Goal: Task Accomplishment & Management: Manage account settings

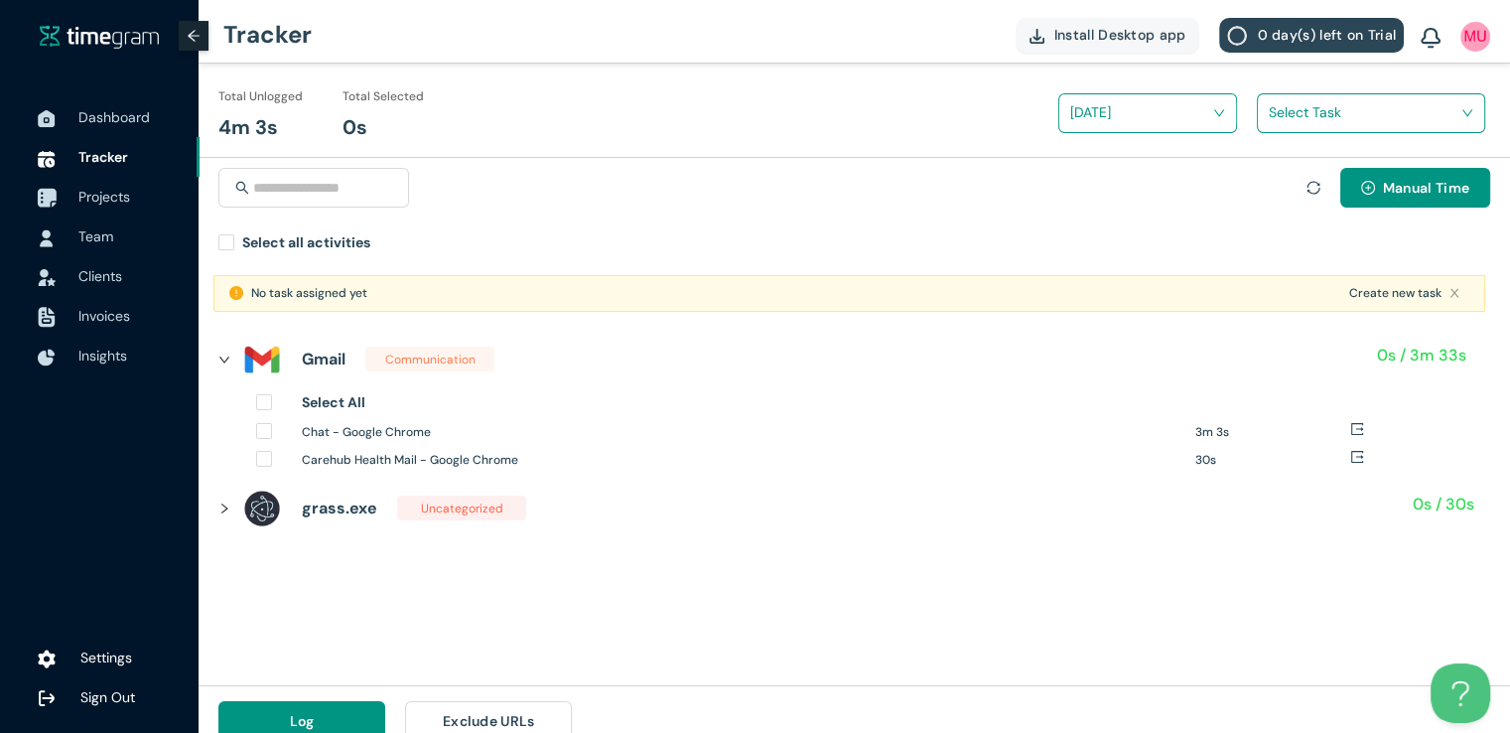
click at [95, 196] on span "Projects" at bounding box center [104, 197] width 52 height 18
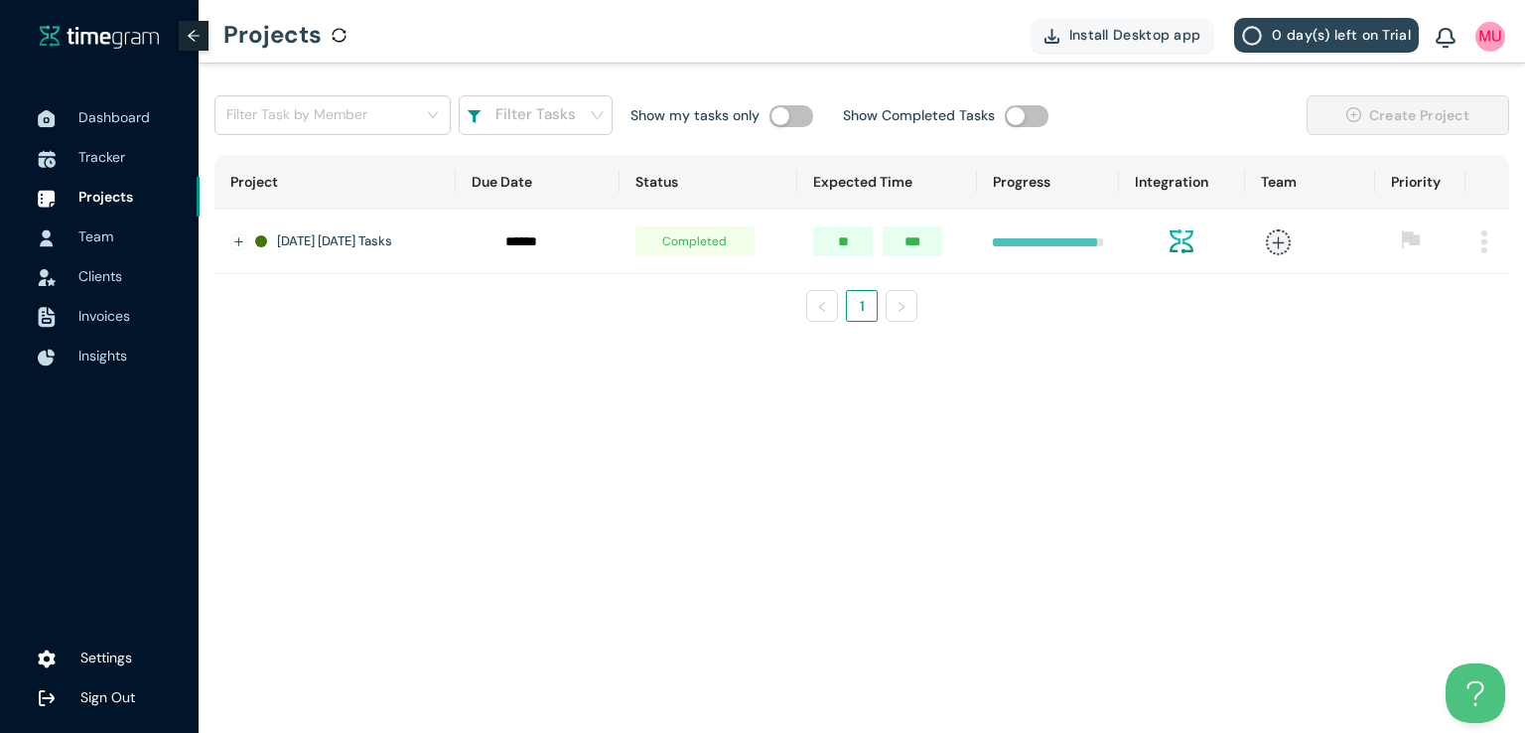
click at [1482, 241] on img at bounding box center [1484, 241] width 6 height 23
click at [1447, 338] on span "Delete" at bounding box center [1459, 333] width 42 height 22
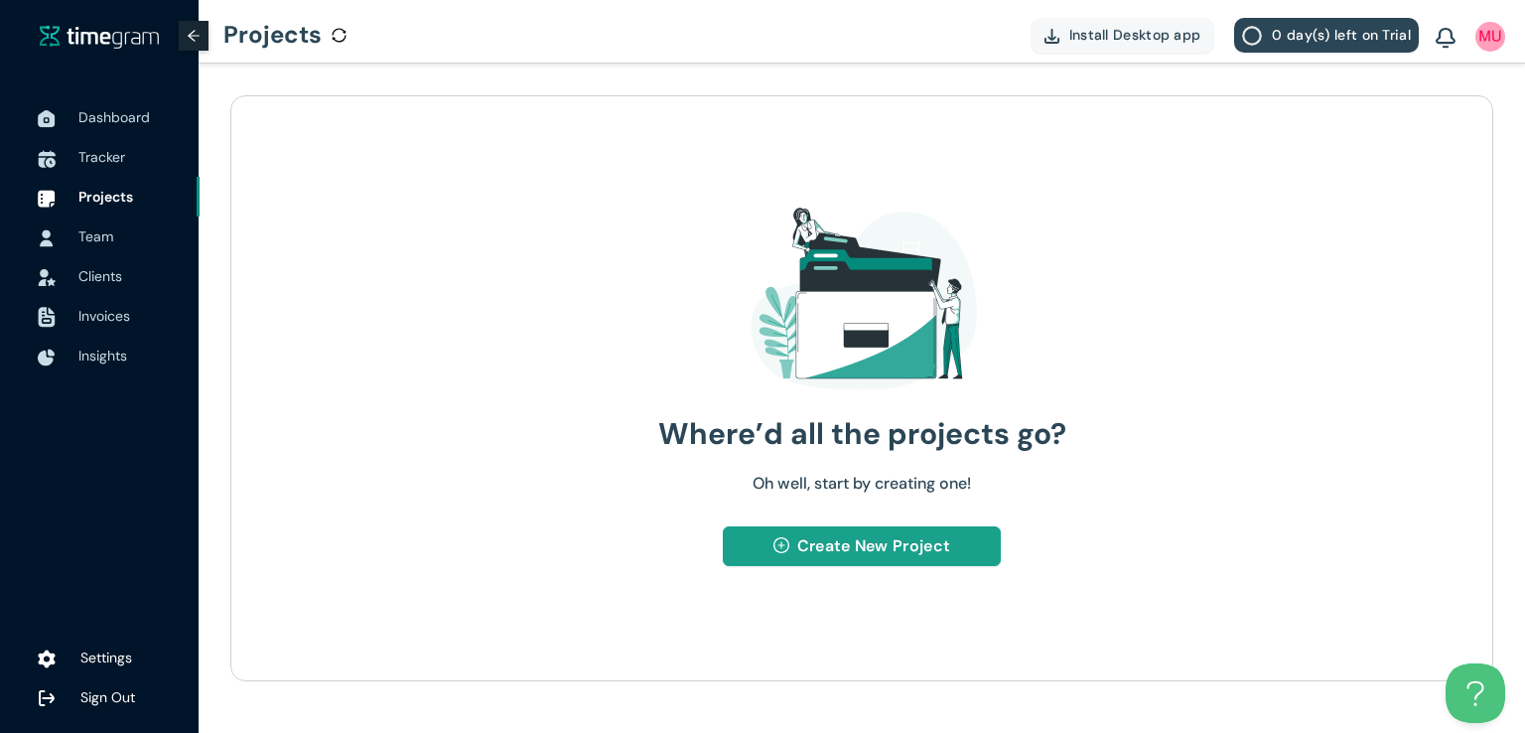
click at [858, 540] on span "Create New Project" at bounding box center [873, 545] width 153 height 25
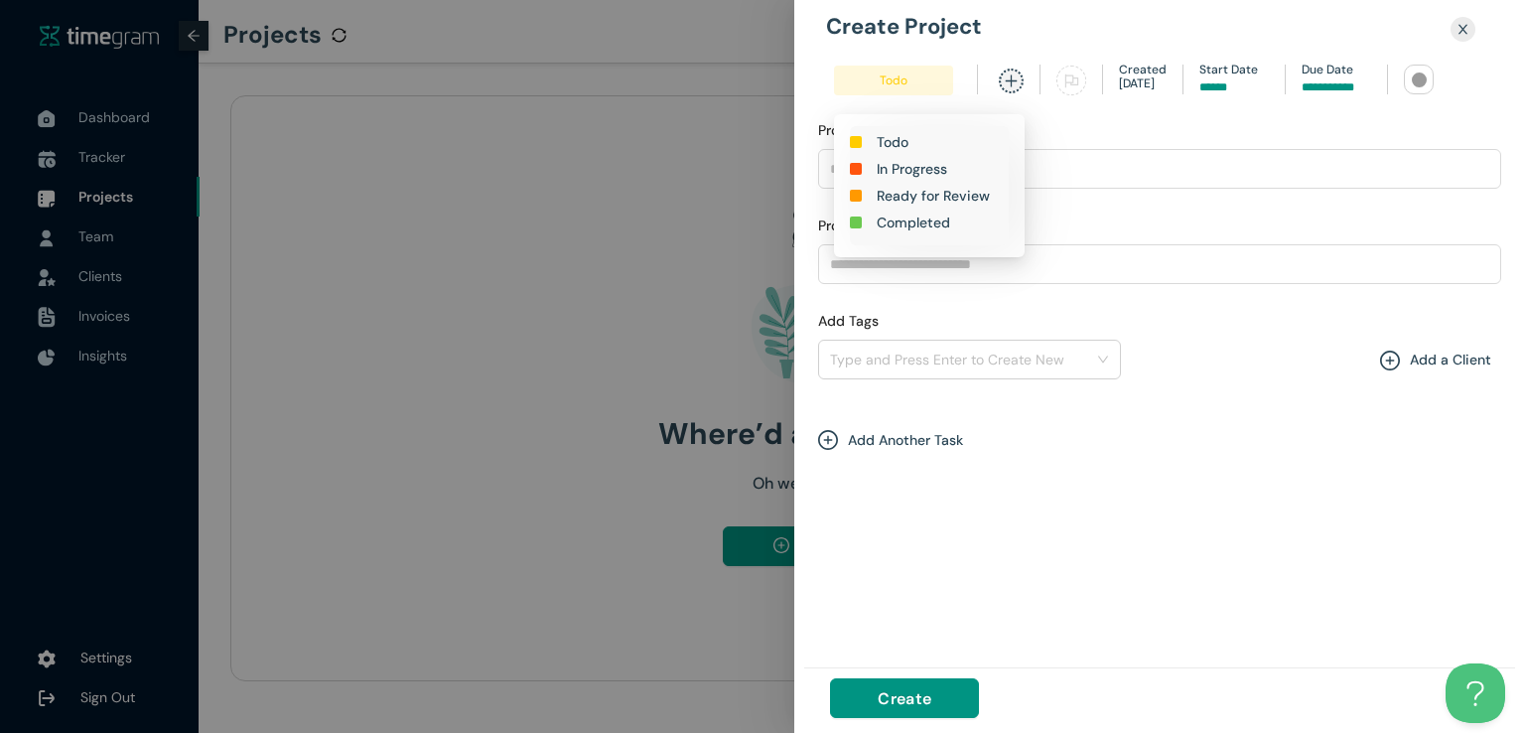
click at [907, 171] on h1 "In Progress" at bounding box center [912, 169] width 70 height 22
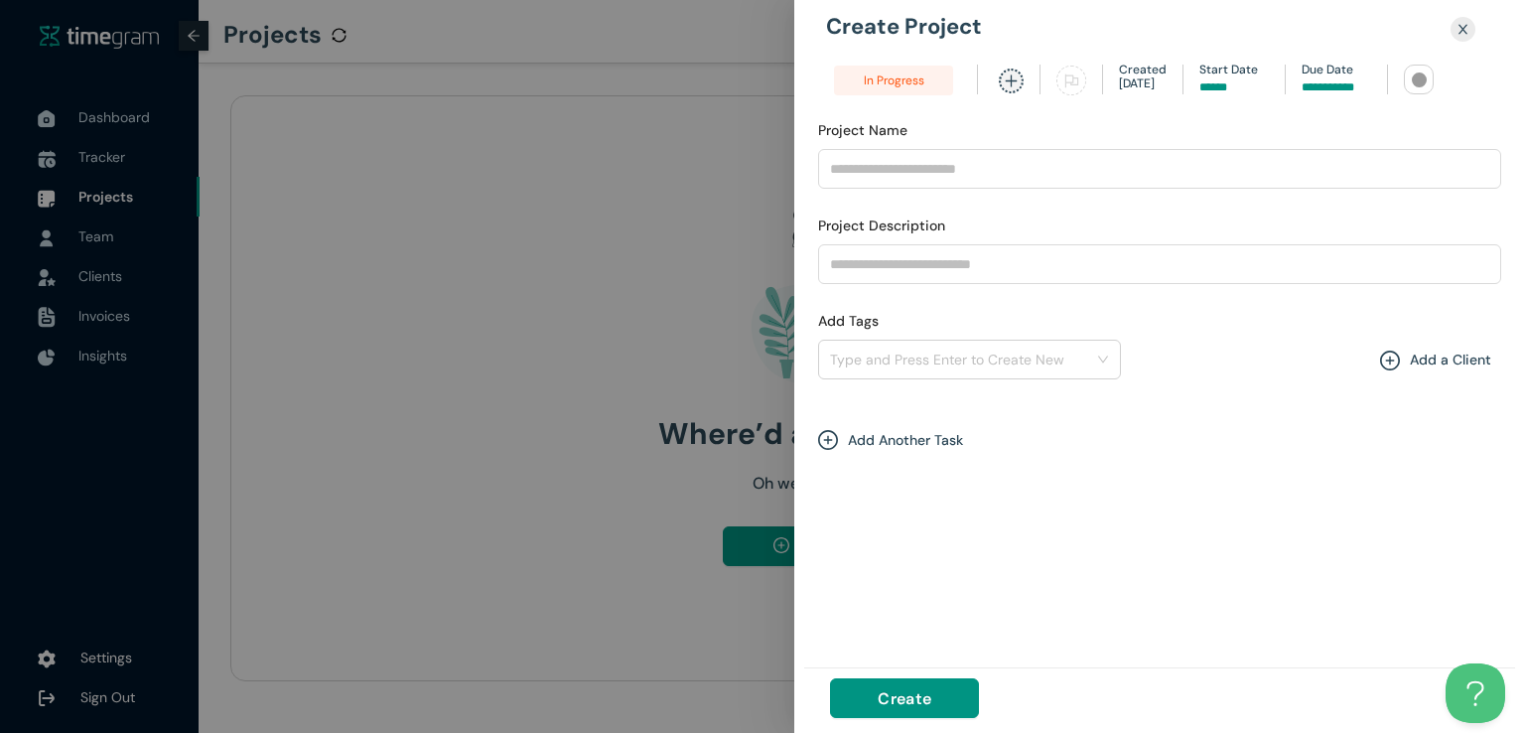
click at [1350, 82] on input at bounding box center [1336, 87] width 69 height 19
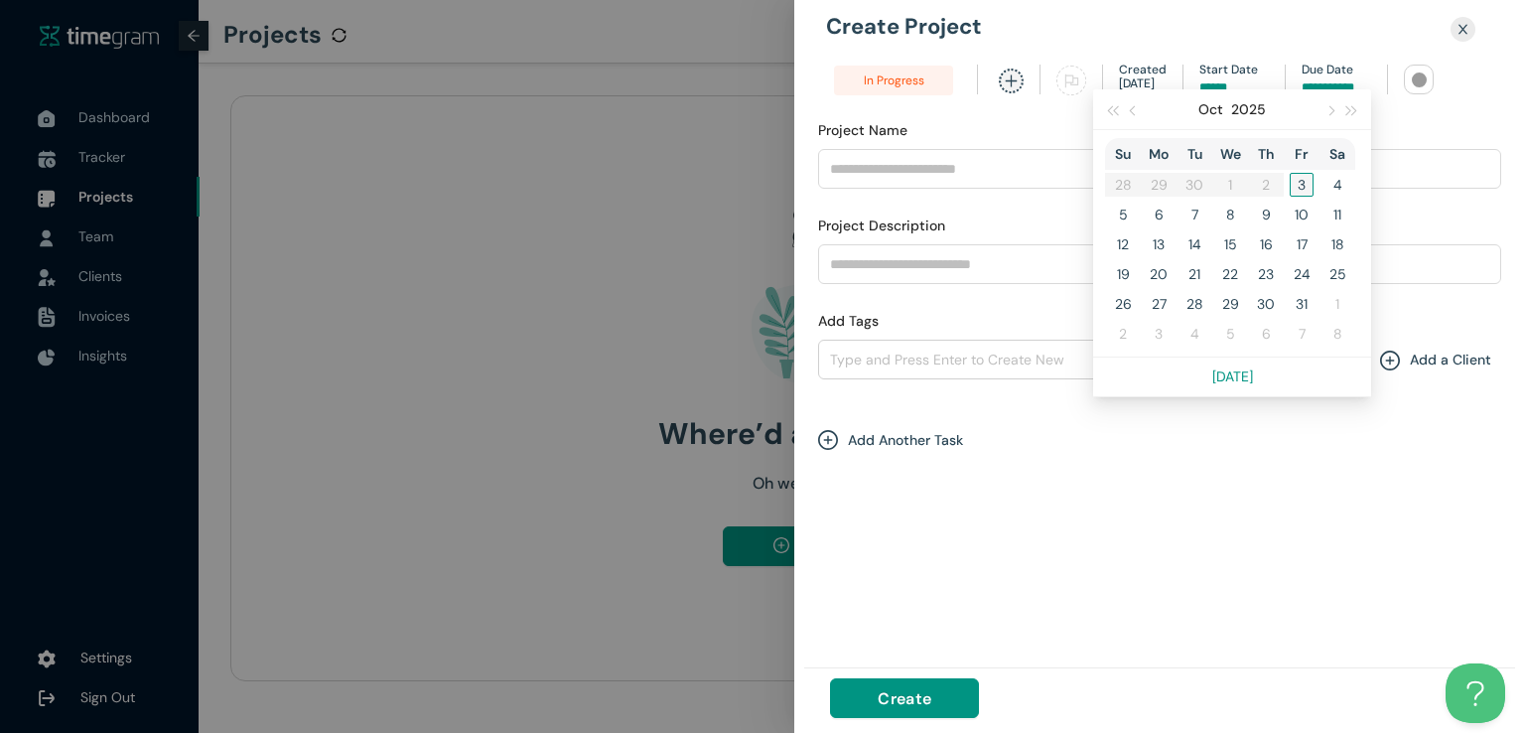
type input "*****"
click at [1301, 188] on div "3" at bounding box center [1302, 185] width 24 height 24
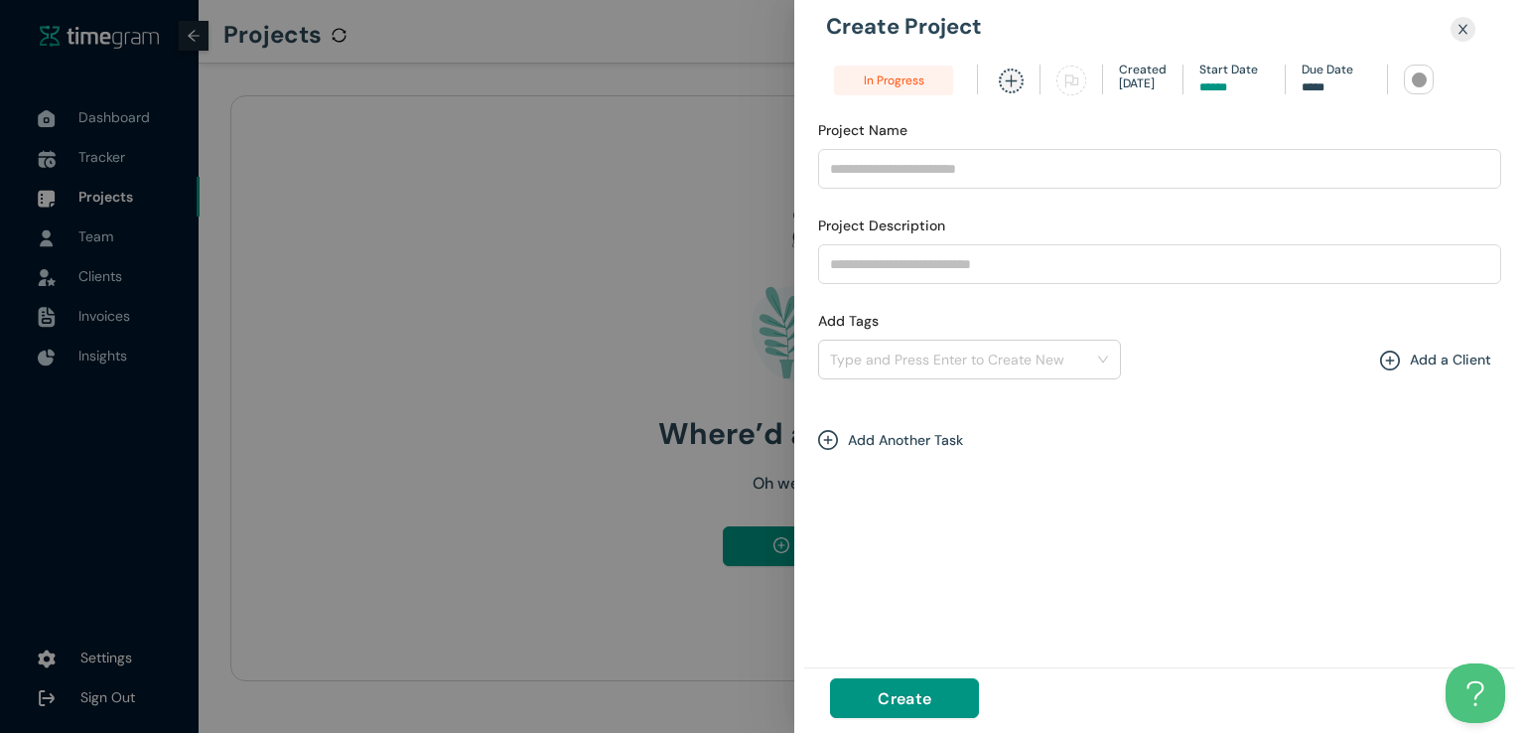
click at [1413, 84] on div at bounding box center [1419, 79] width 15 height 15
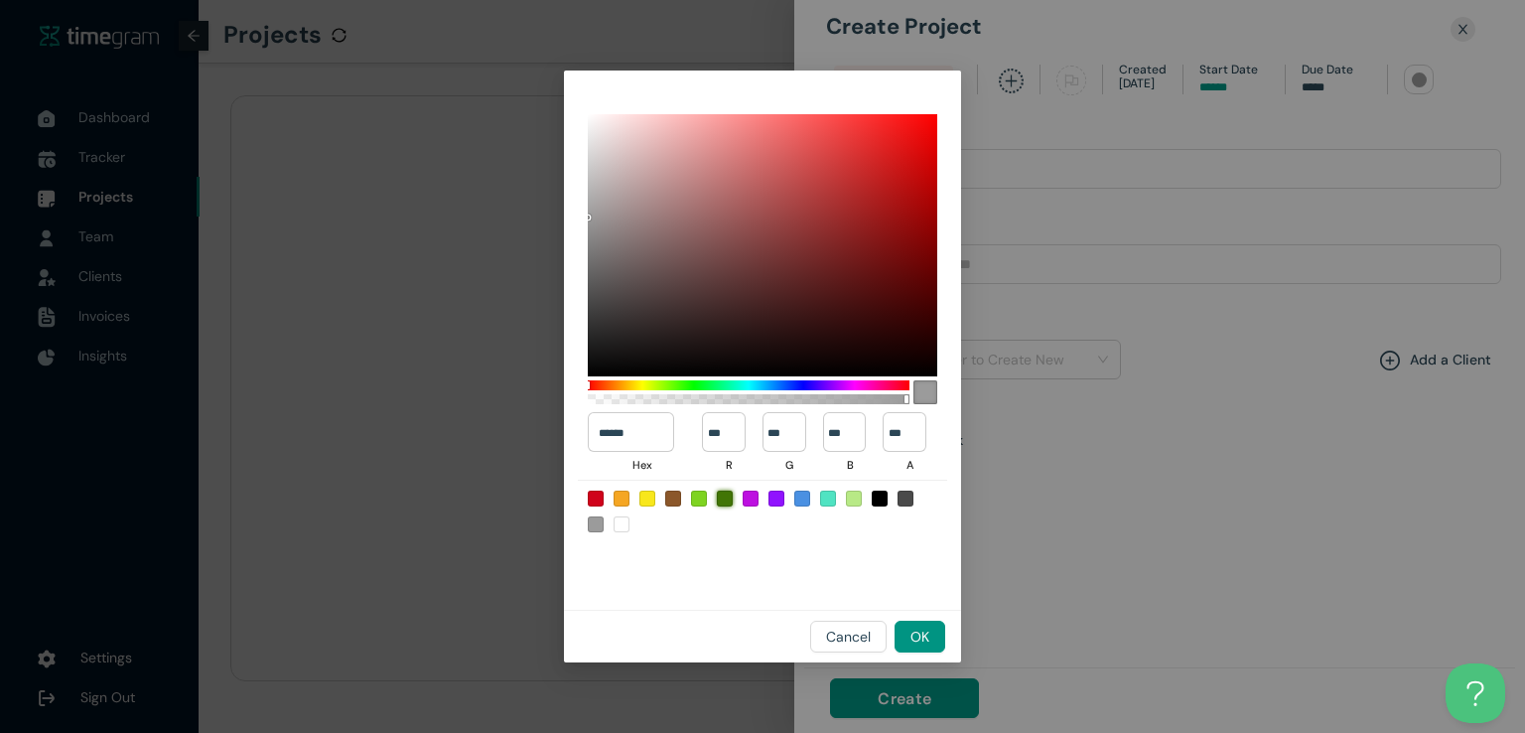
click at [721, 498] on div at bounding box center [725, 498] width 16 height 16
type input "******"
type input "**"
type input "***"
type input "*"
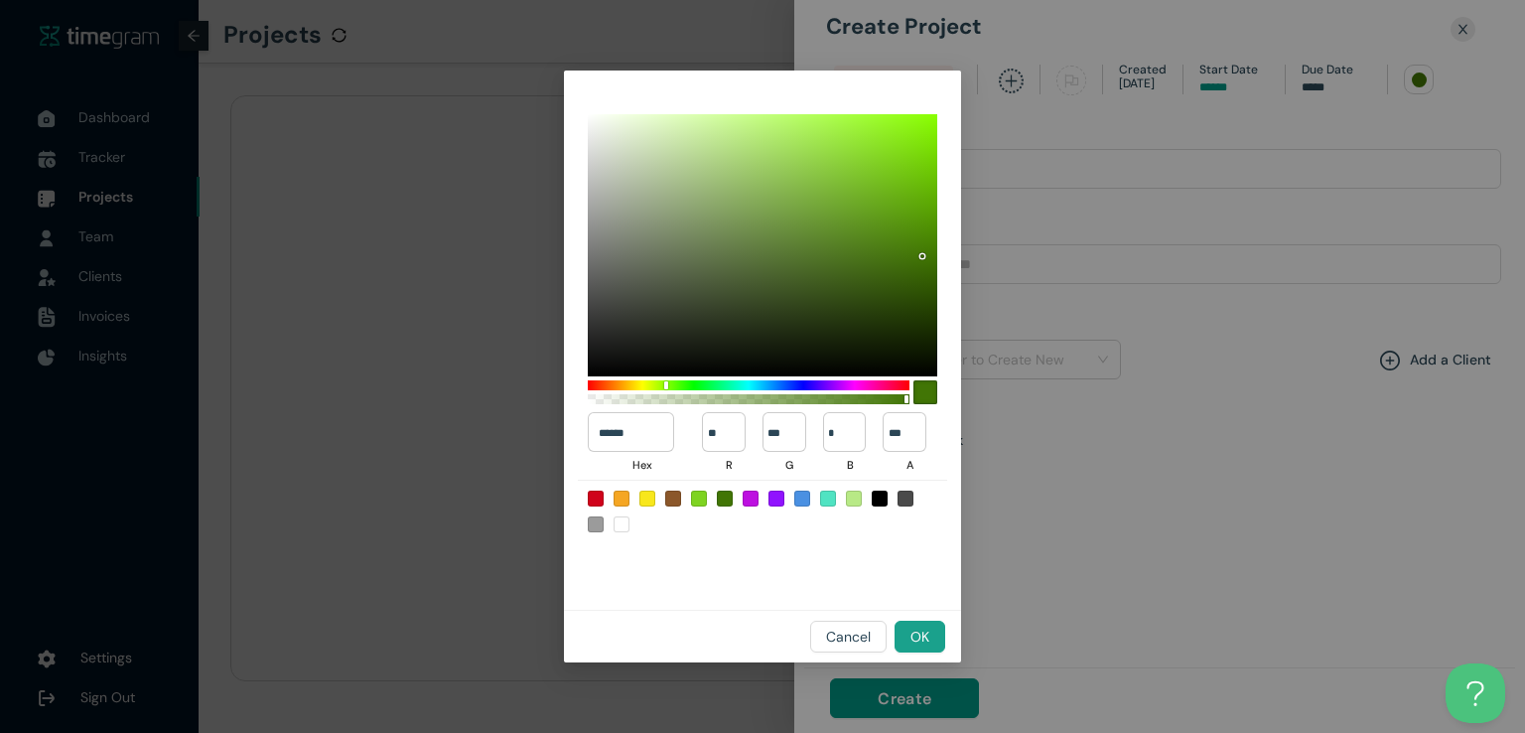
click at [917, 635] on span "OK" at bounding box center [919, 636] width 19 height 22
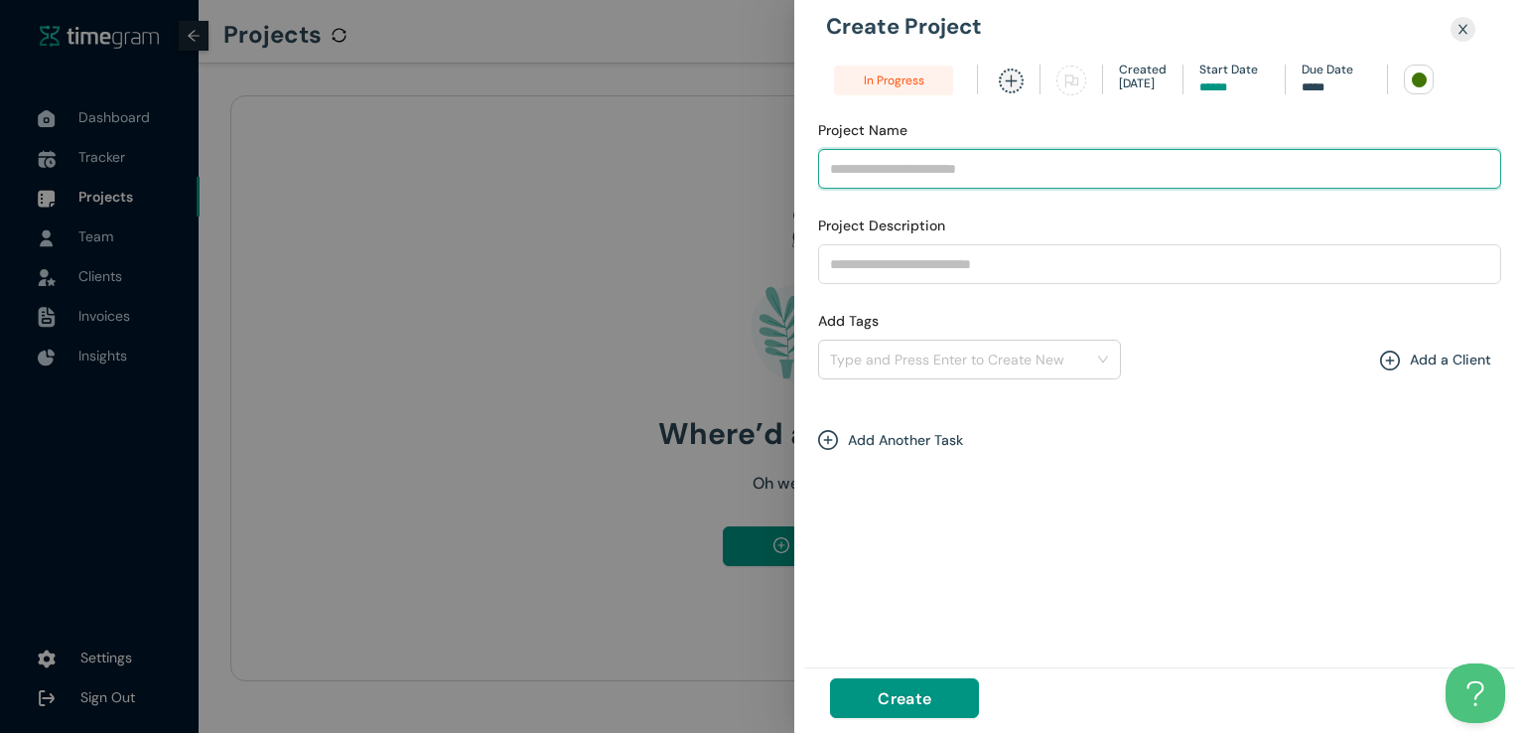
click at [937, 172] on input "Project Name" at bounding box center [1159, 169] width 683 height 40
type input "**********"
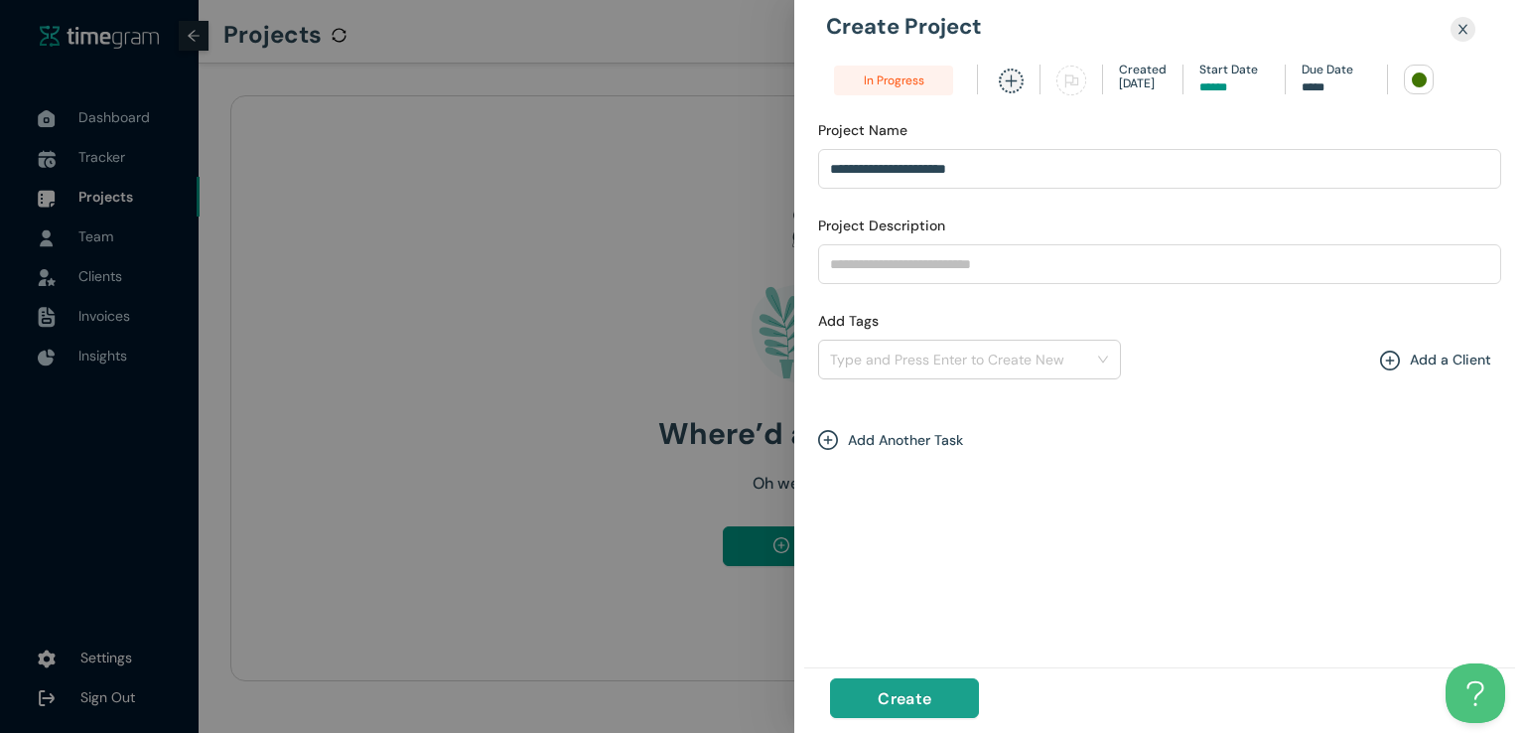
click at [912, 695] on span "Create" at bounding box center [905, 698] width 54 height 25
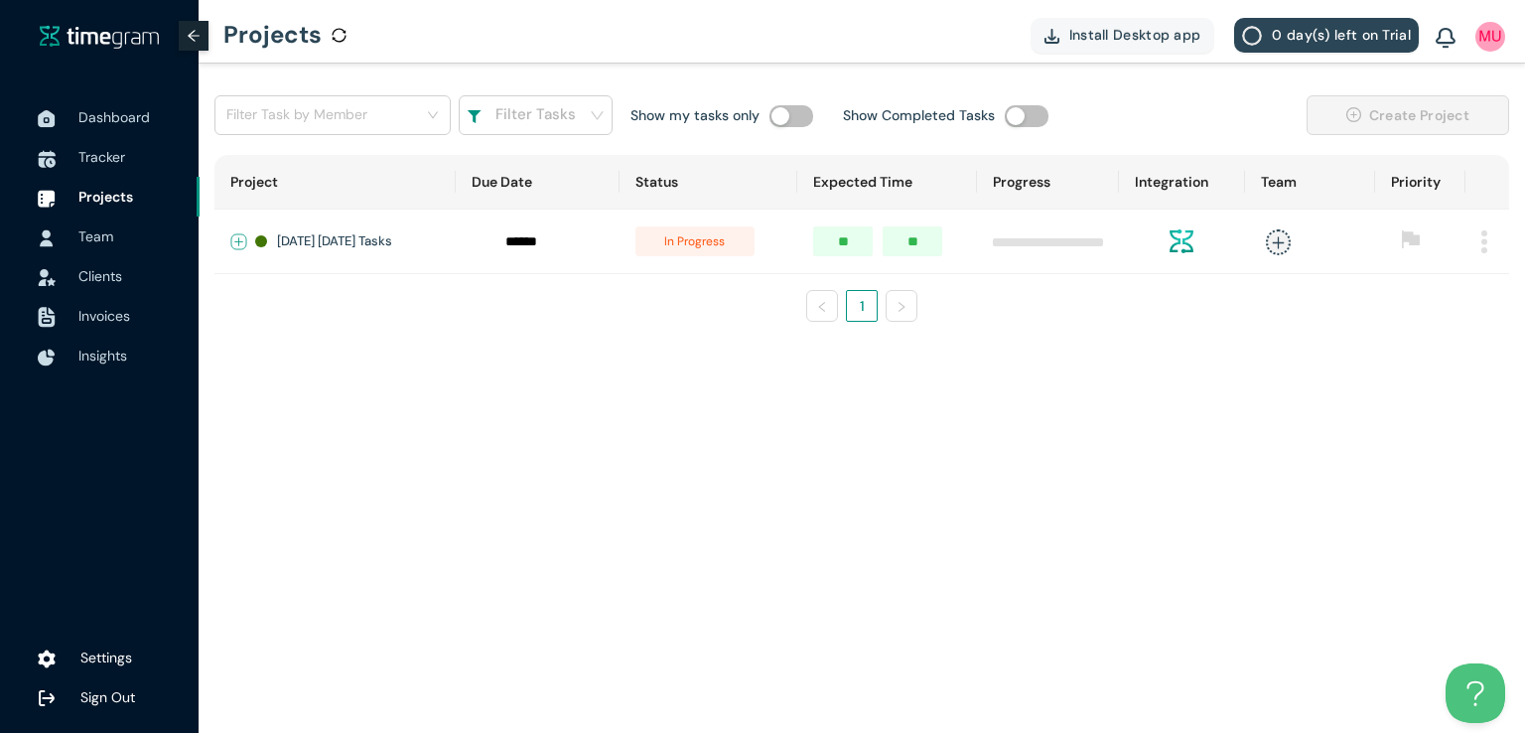
click at [239, 246] on button "Expand row" at bounding box center [239, 242] width 16 height 16
click at [307, 295] on span "+ New Task" at bounding box center [310, 300] width 56 height 16
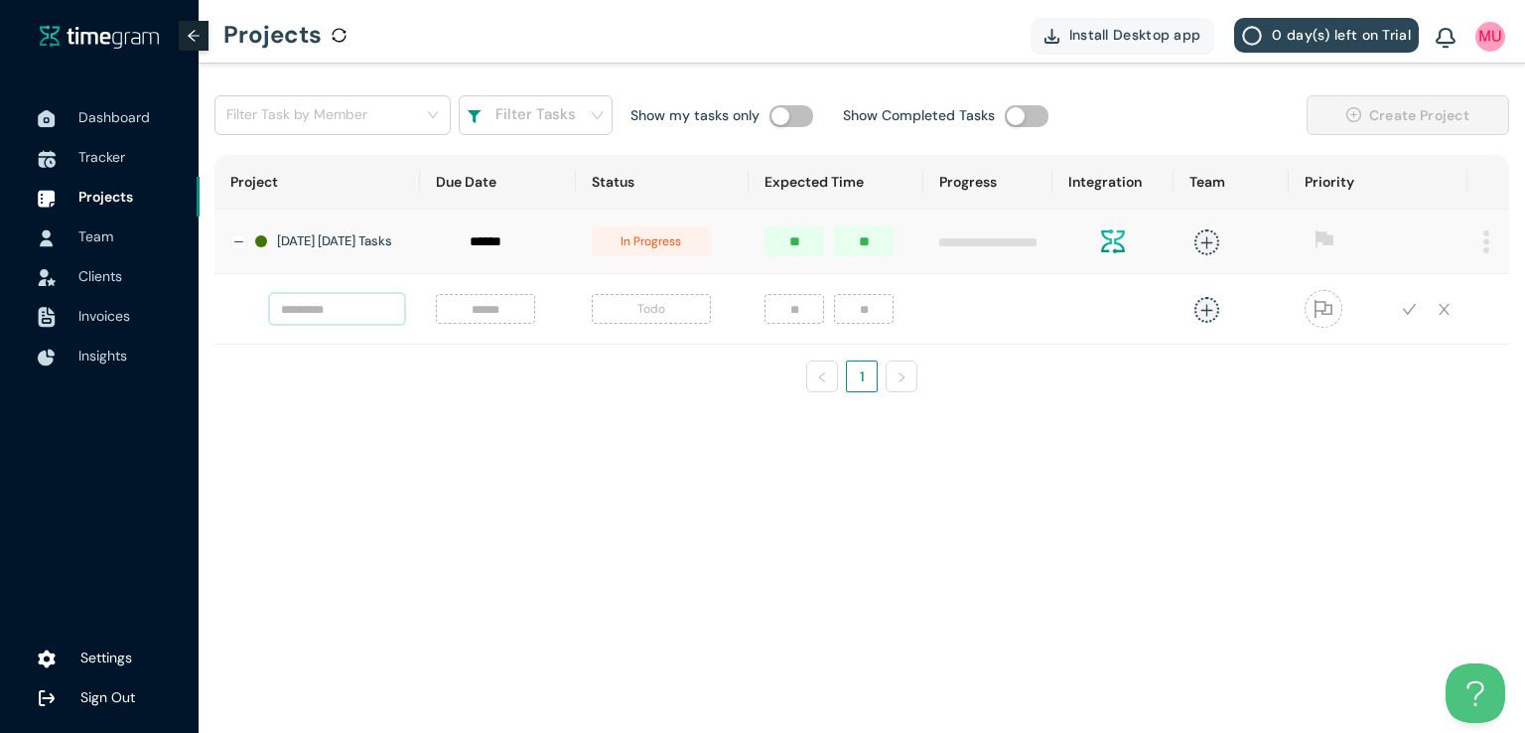
click at [326, 319] on input "text" at bounding box center [337, 309] width 134 height 30
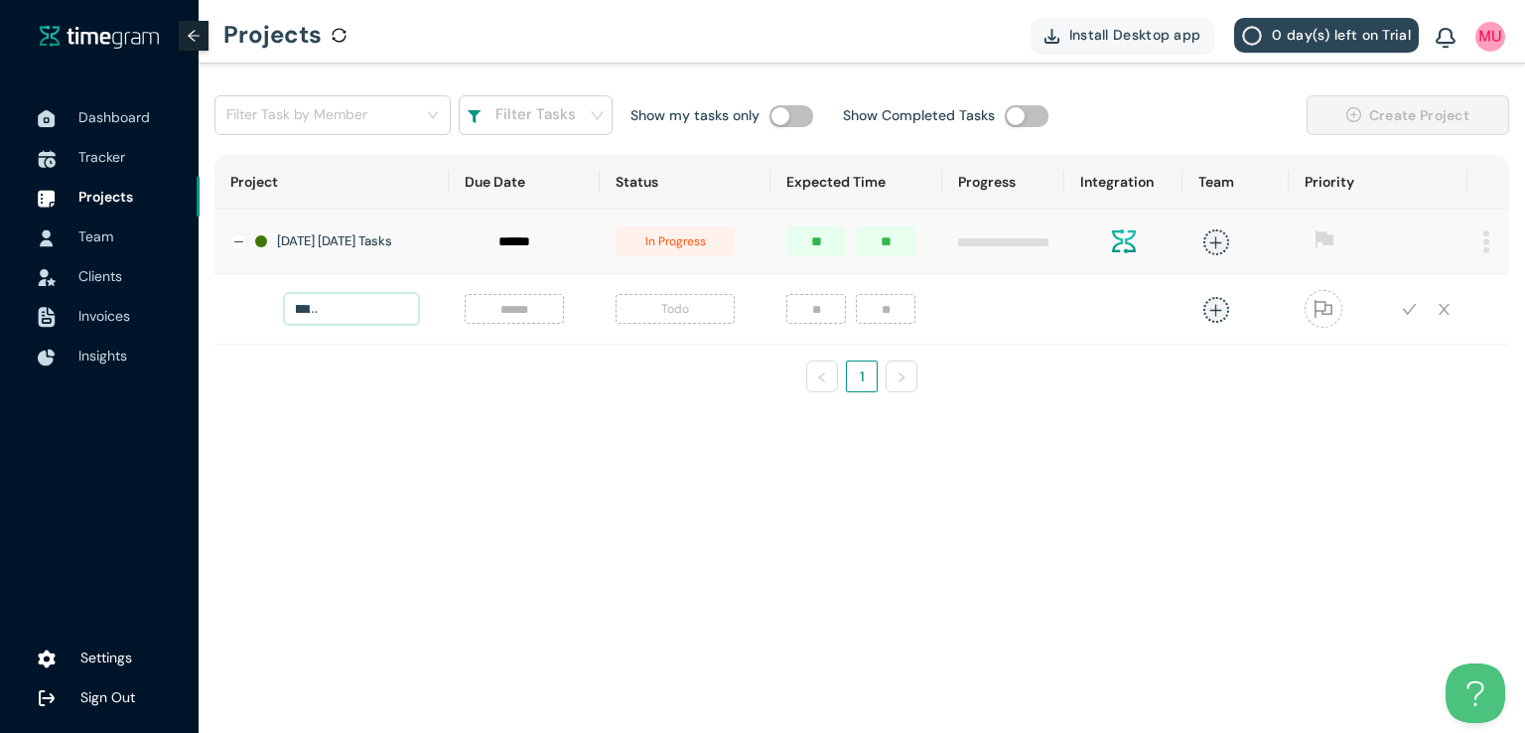
scroll to position [0, 174]
type input "**********"
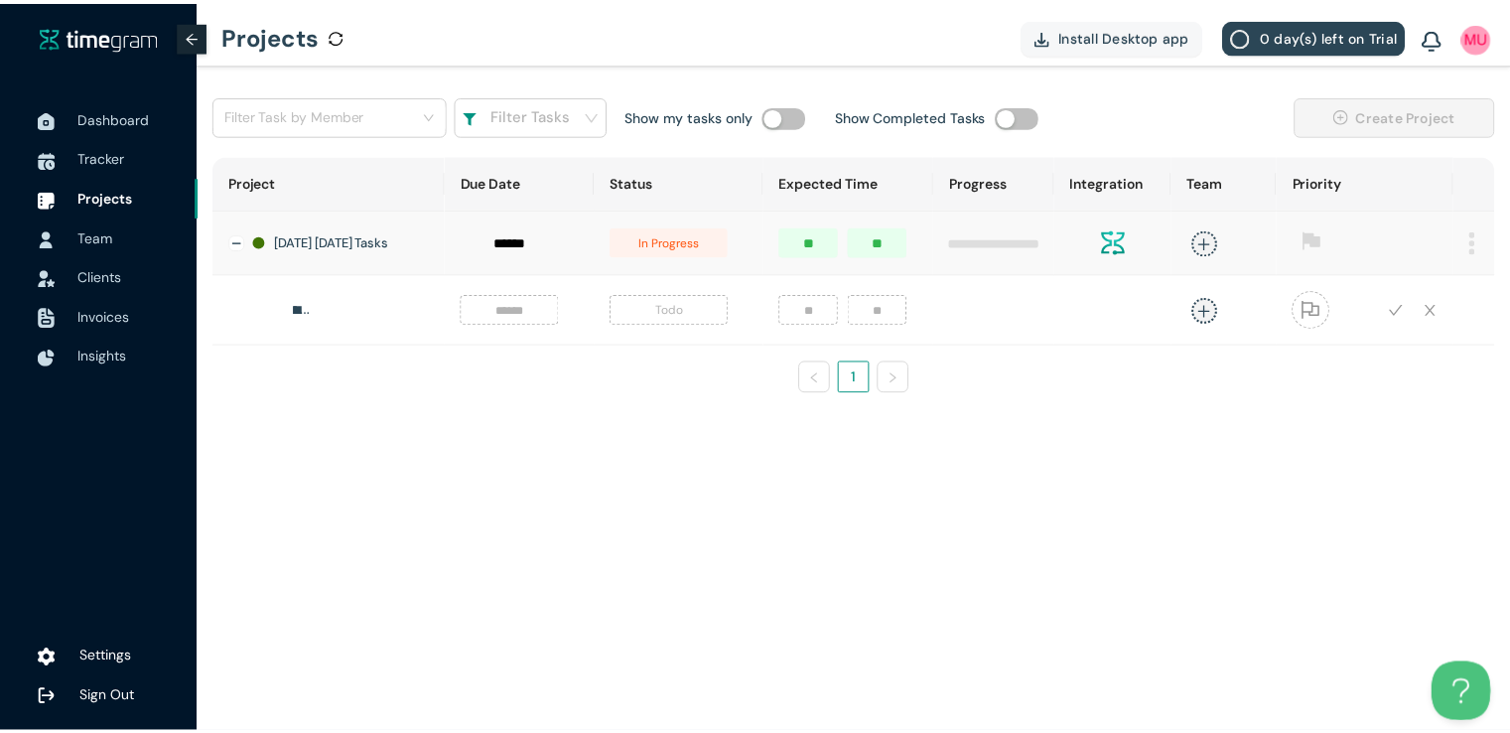
scroll to position [0, 0]
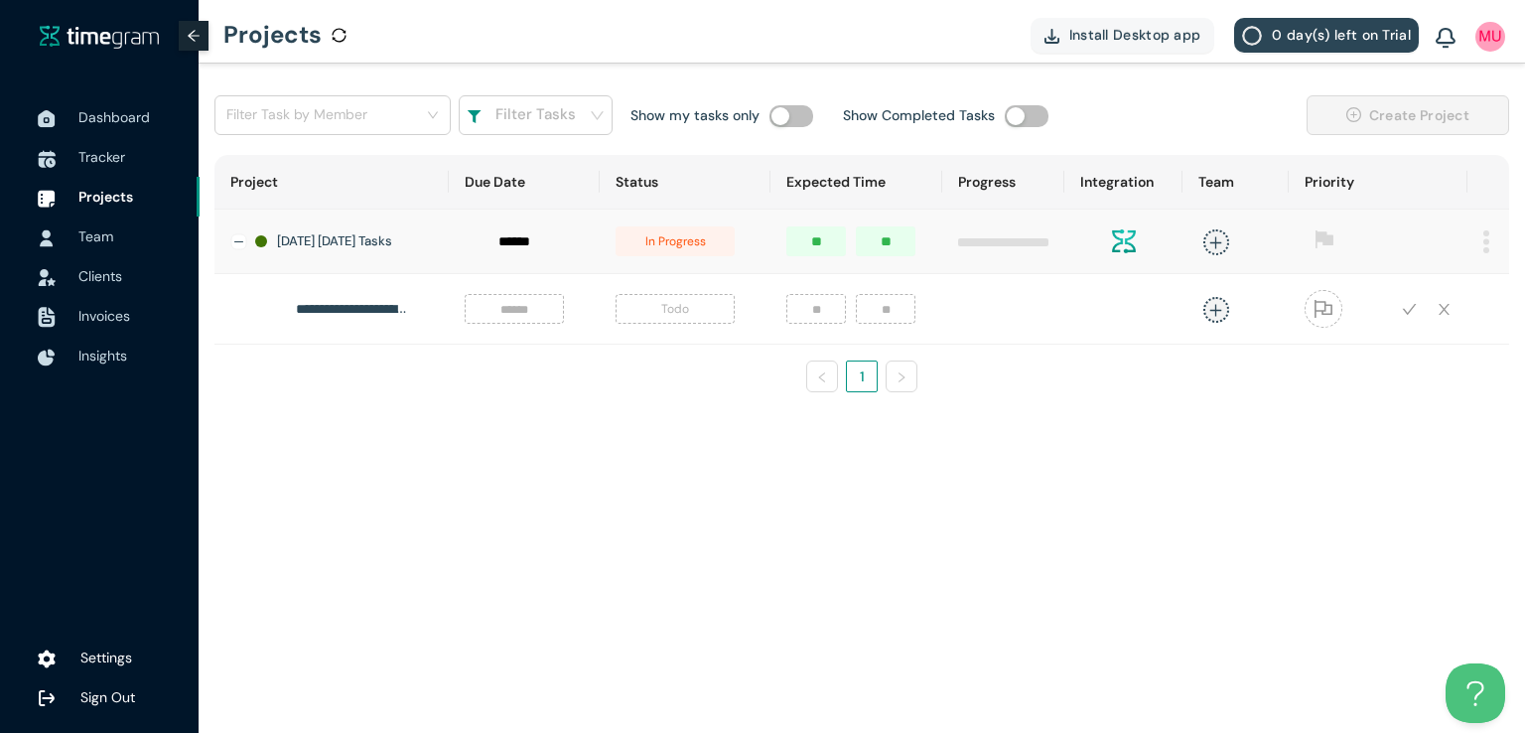
click at [492, 309] on input at bounding box center [514, 309] width 75 height 22
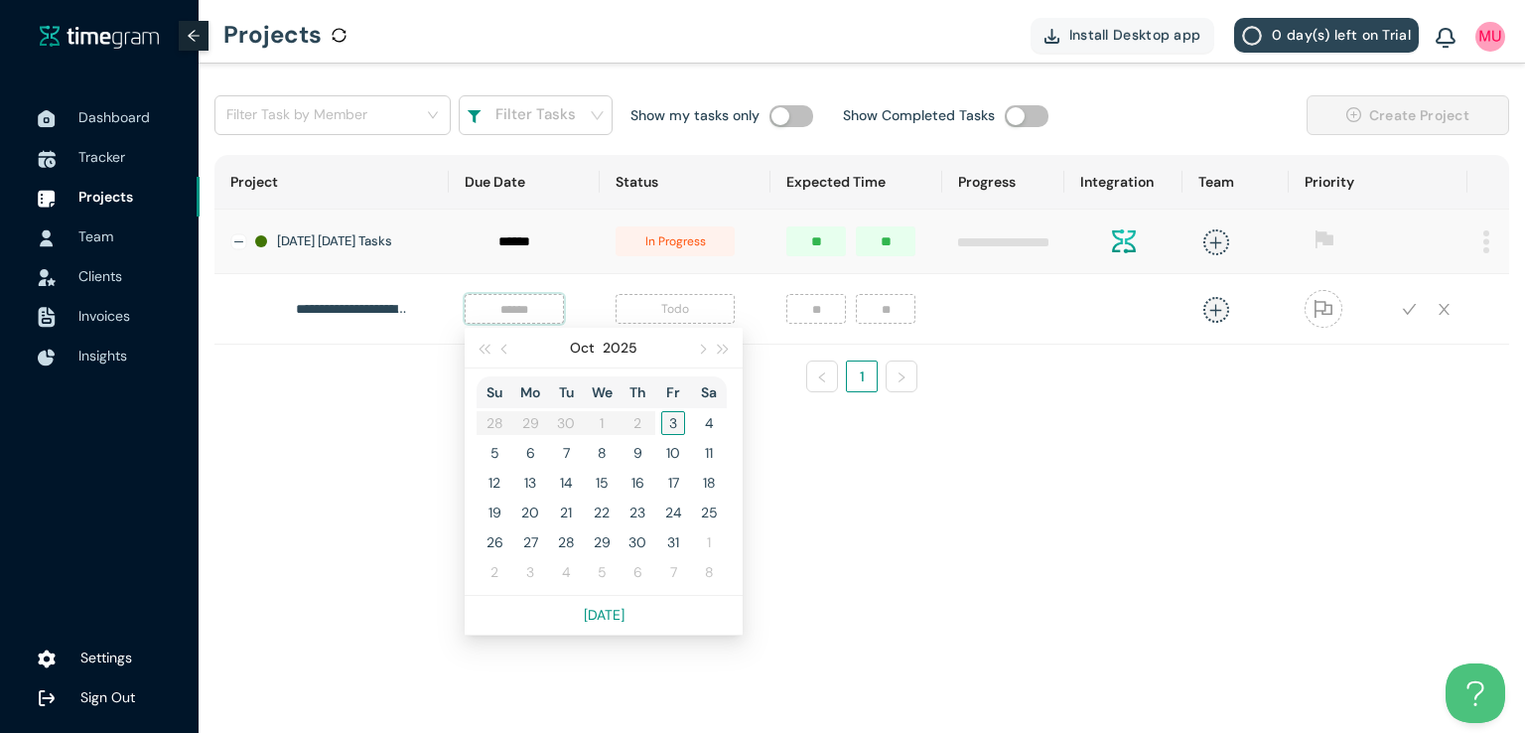
type input "*****"
click at [661, 431] on div "3" at bounding box center [673, 423] width 24 height 24
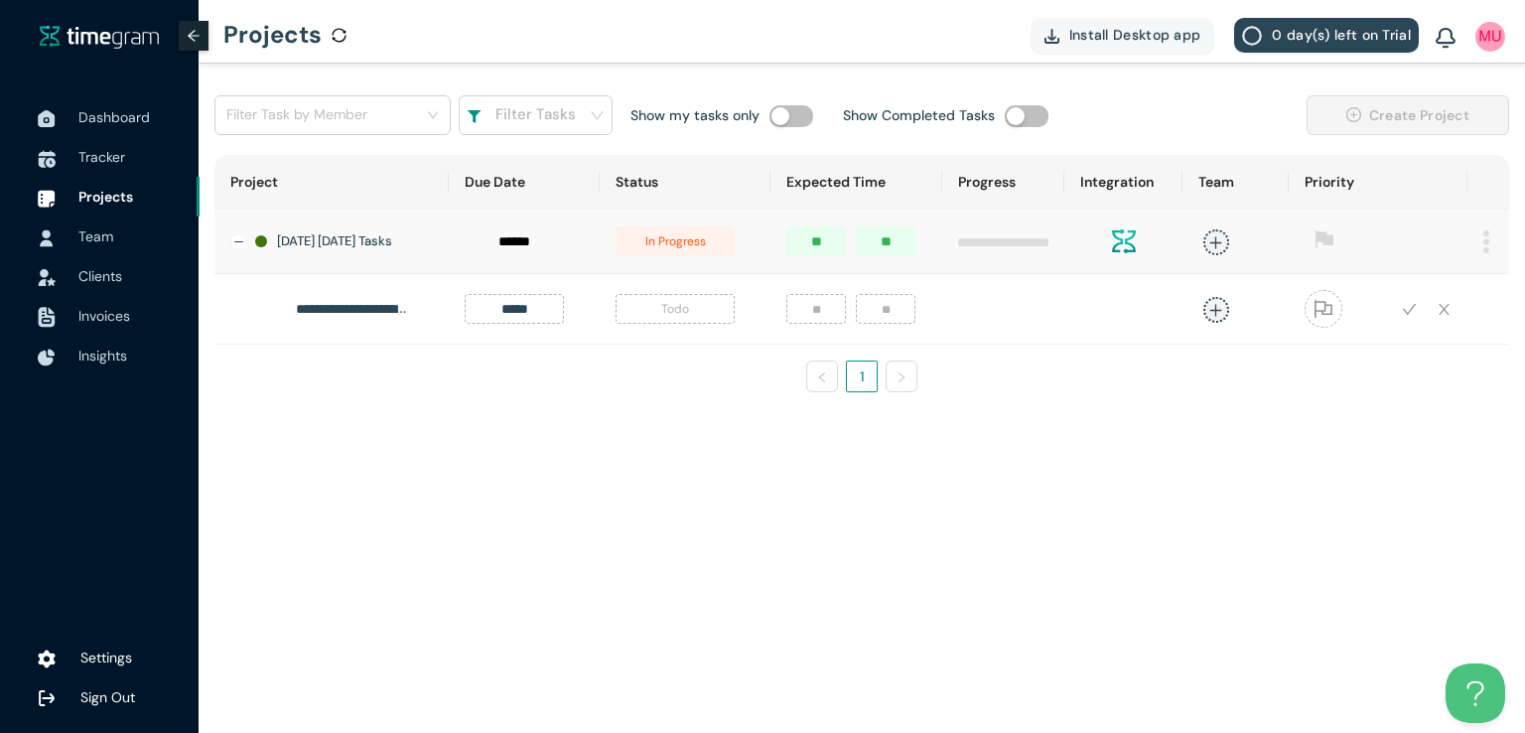
click at [658, 324] on span "Todo" at bounding box center [675, 309] width 119 height 30
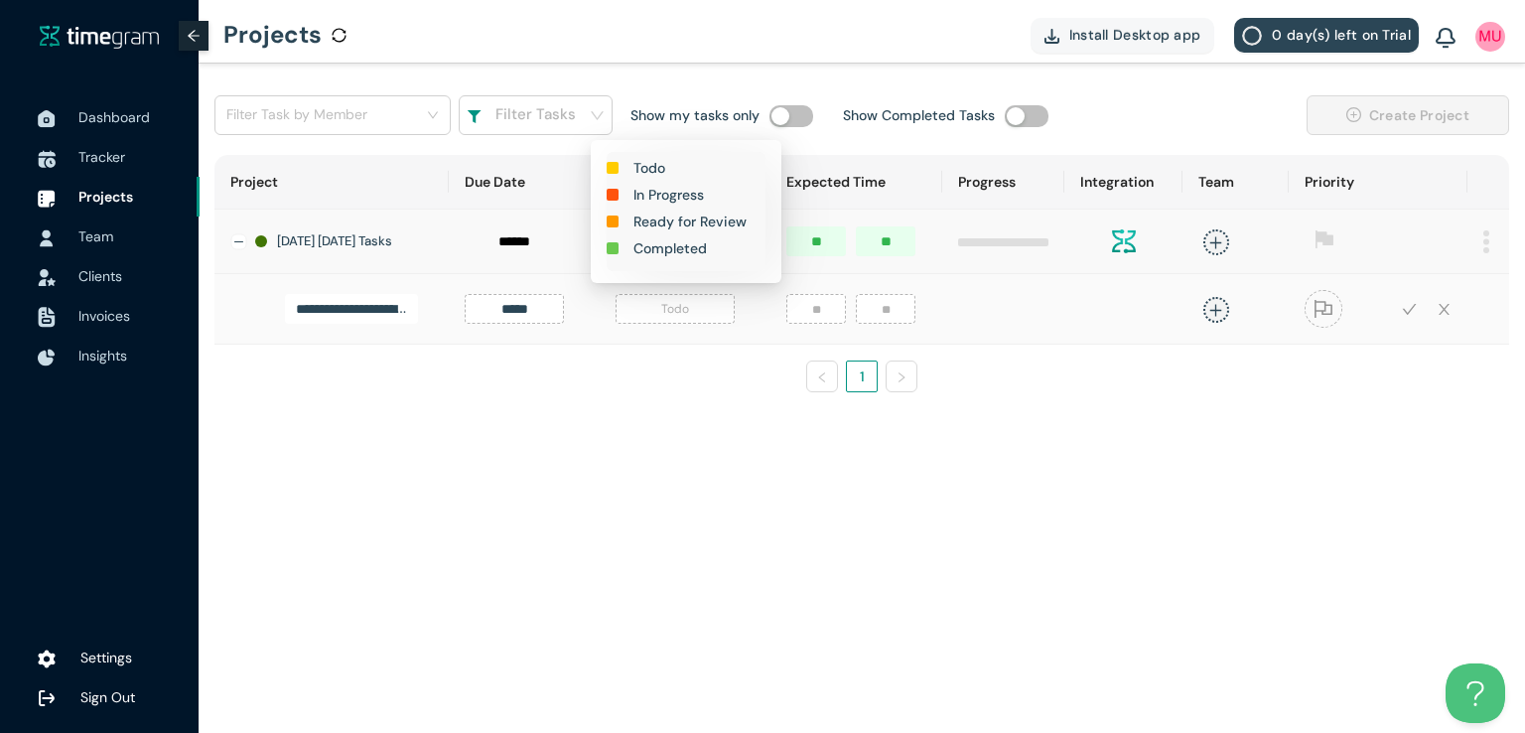
click at [687, 199] on h1 "In Progress" at bounding box center [668, 195] width 70 height 22
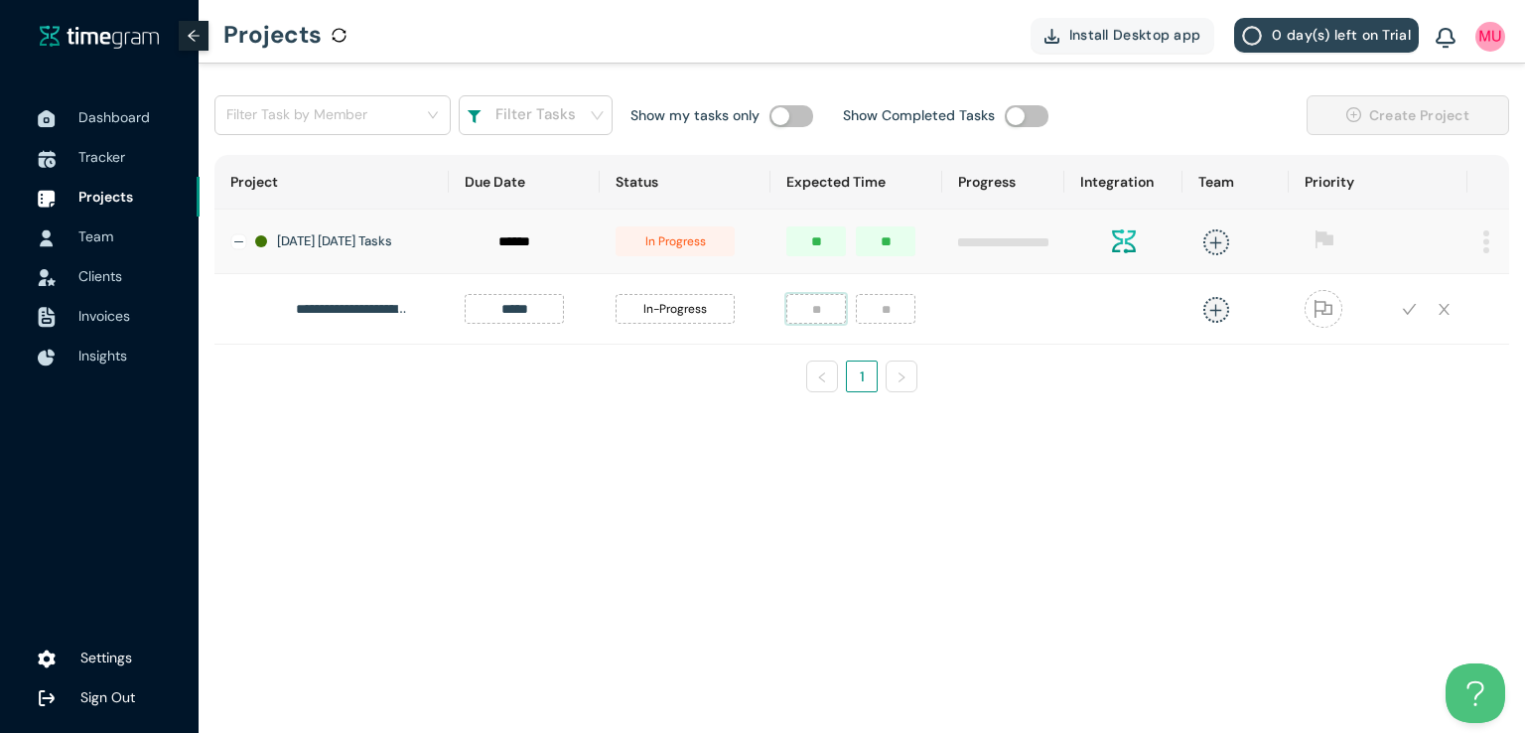
click at [800, 319] on input "number" at bounding box center [816, 309] width 60 height 30
type input "*"
type input "**"
click at [1215, 312] on span "plus" at bounding box center [1215, 309] width 25 height 25
click at [1053, 447] on div "[DEMOGRAPHIC_DATA][PERSON_NAME]" at bounding box center [1057, 451] width 152 height 20
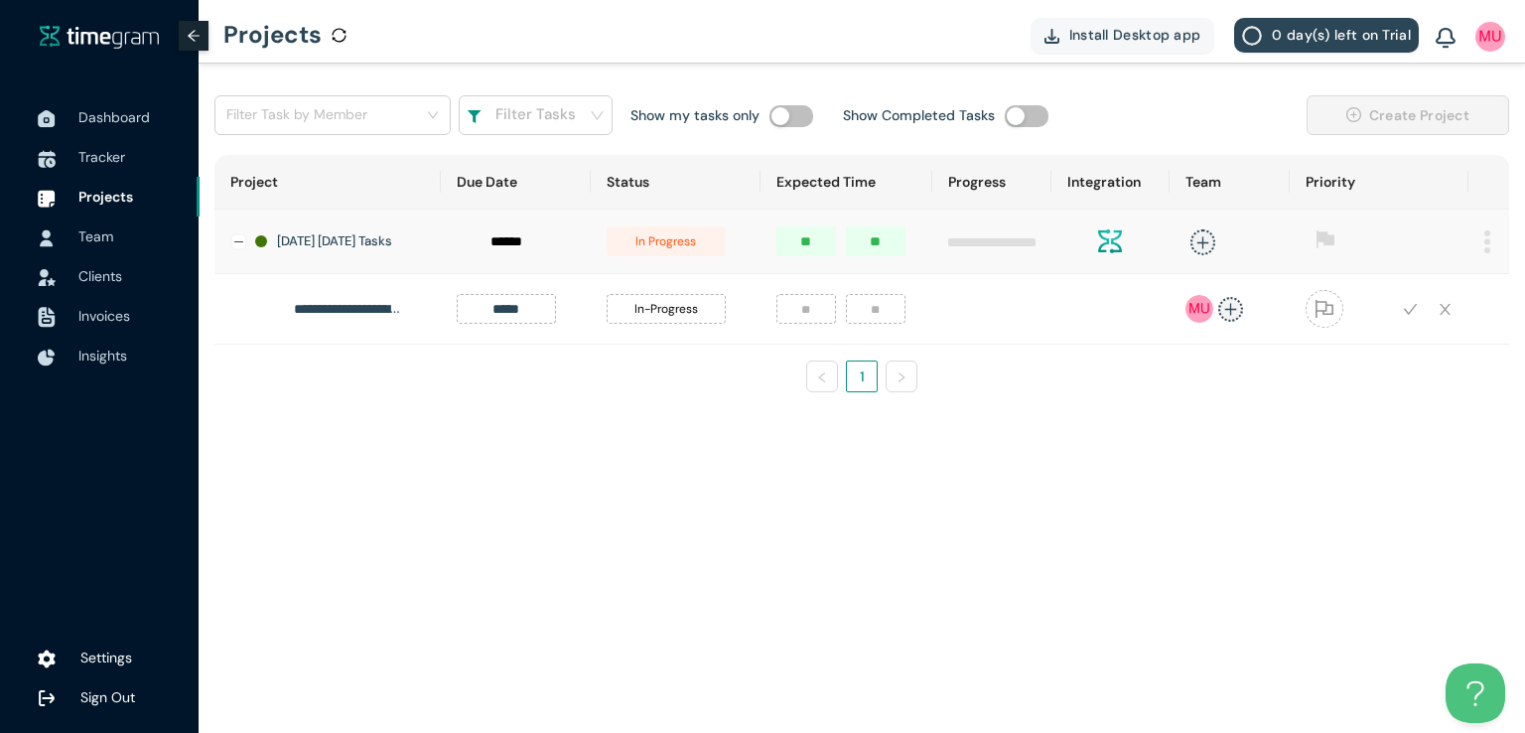
click at [1475, 438] on div "**********" at bounding box center [862, 252] width 1326 height 376
click at [1414, 317] on icon "check" at bounding box center [1410, 309] width 15 height 15
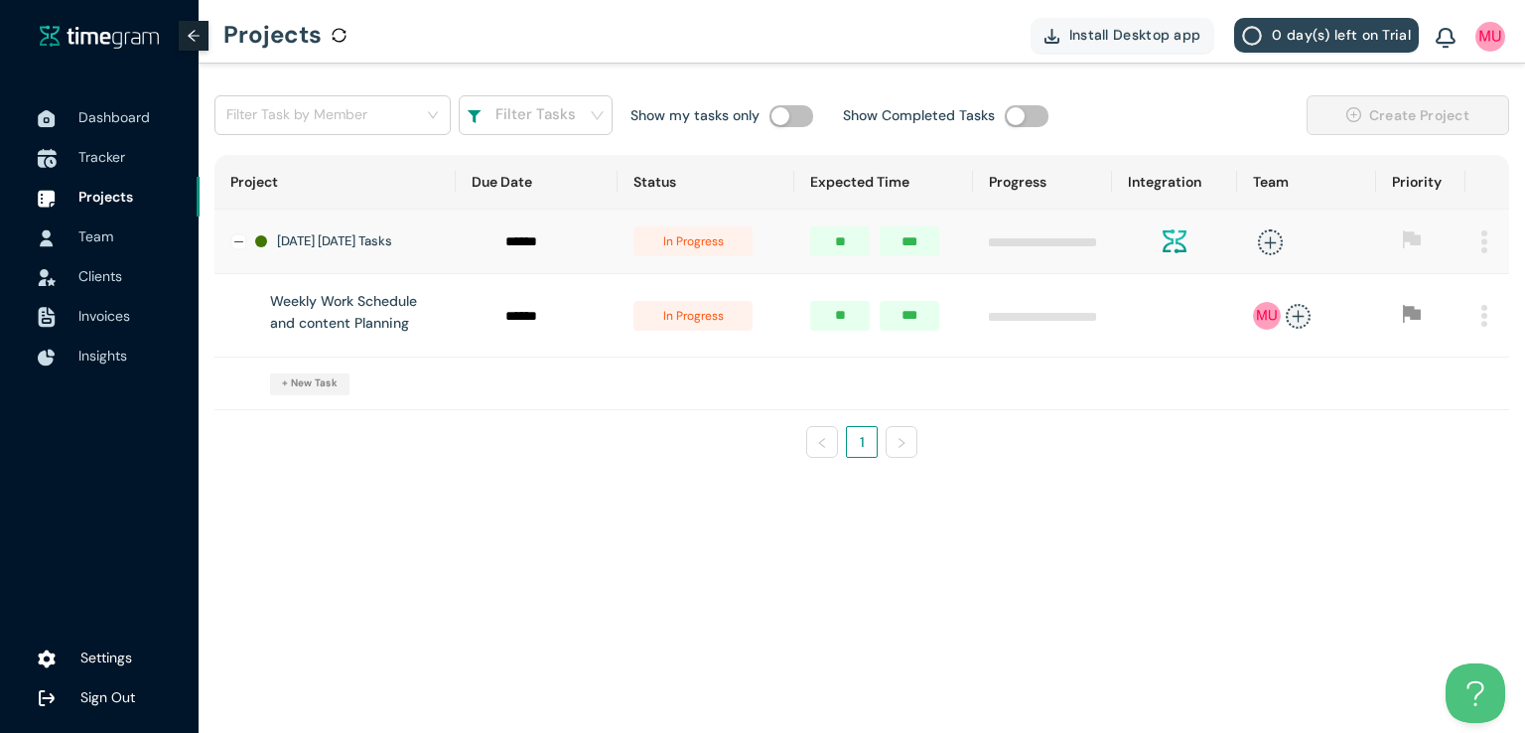
click at [115, 161] on span "Tracker" at bounding box center [101, 157] width 47 height 18
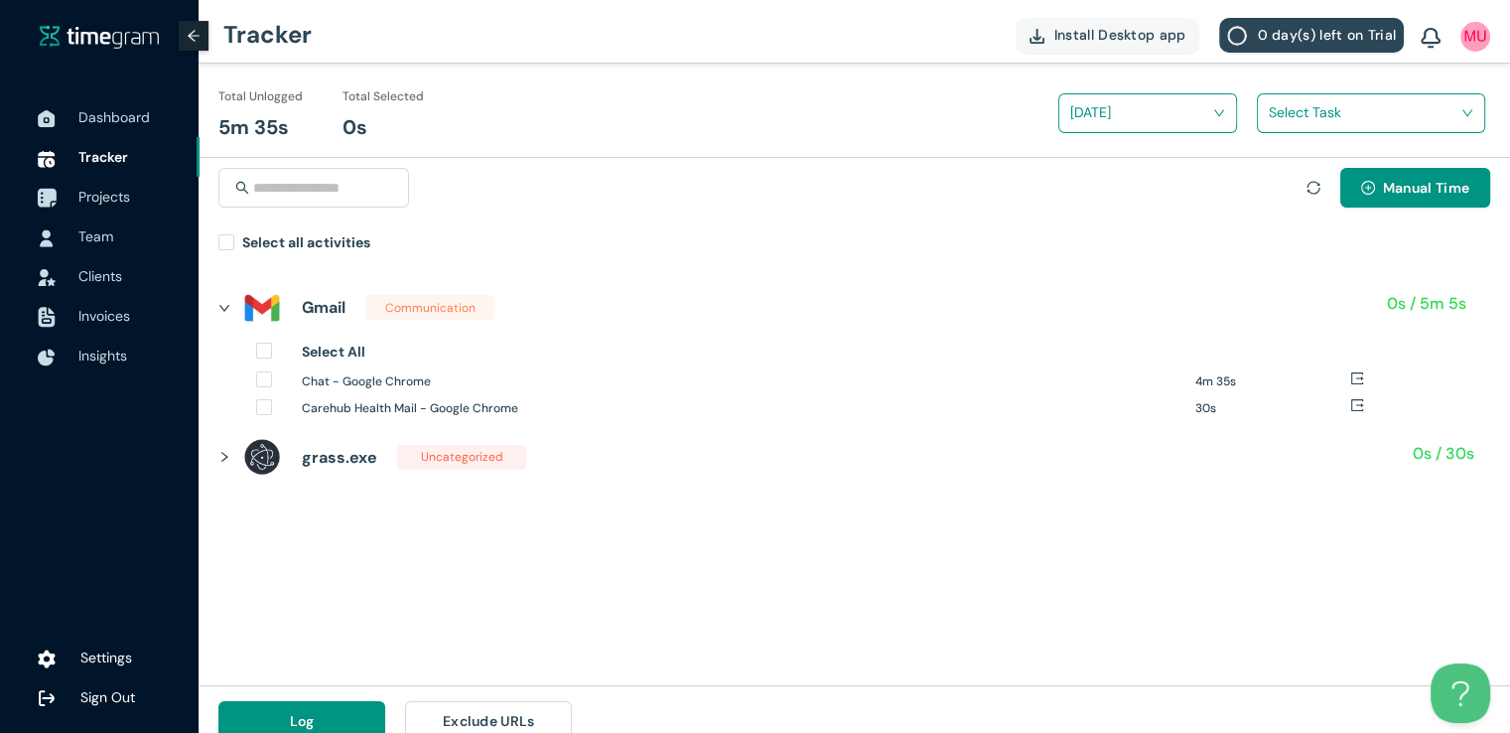
click at [107, 198] on span "Projects" at bounding box center [104, 197] width 52 height 18
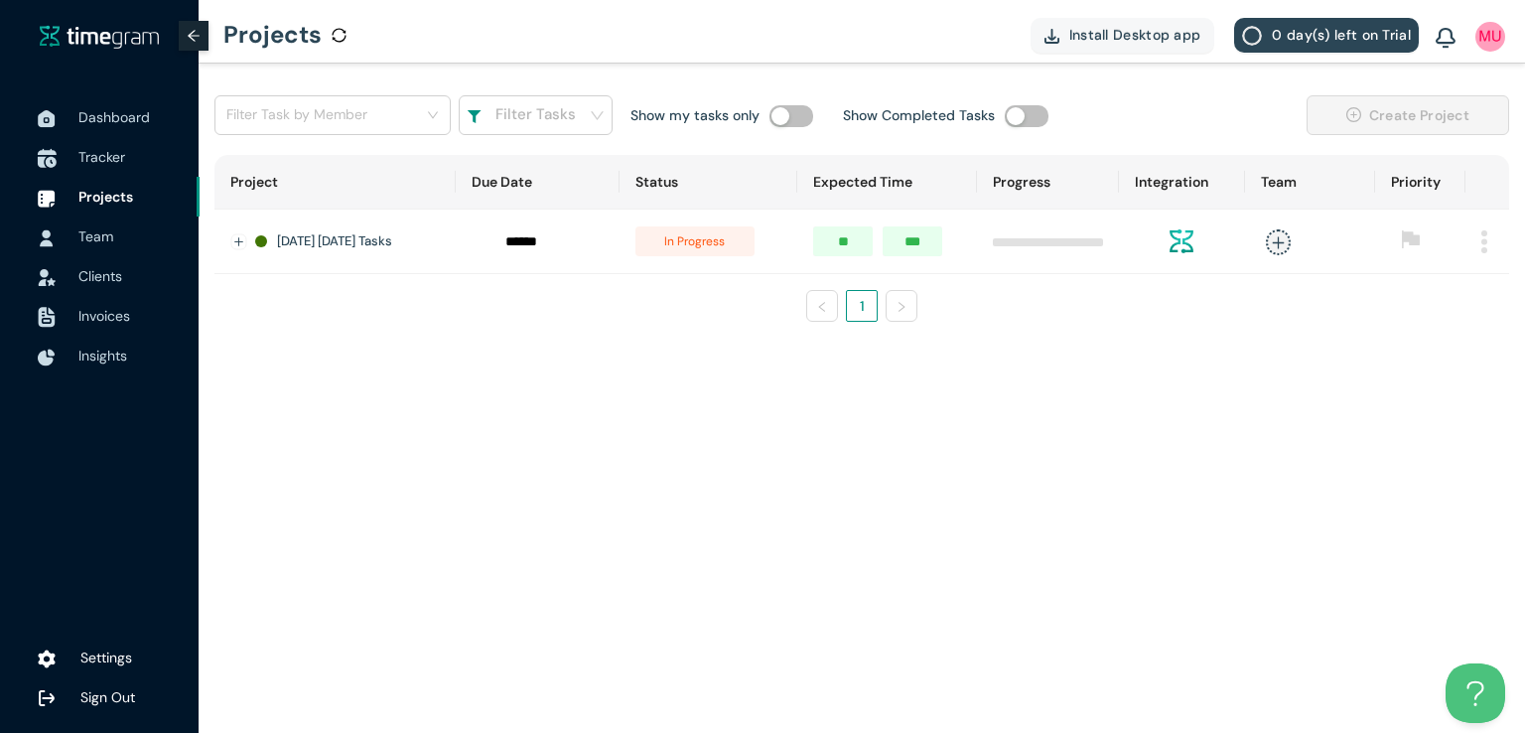
click at [99, 163] on span "Tracker" at bounding box center [101, 157] width 47 height 18
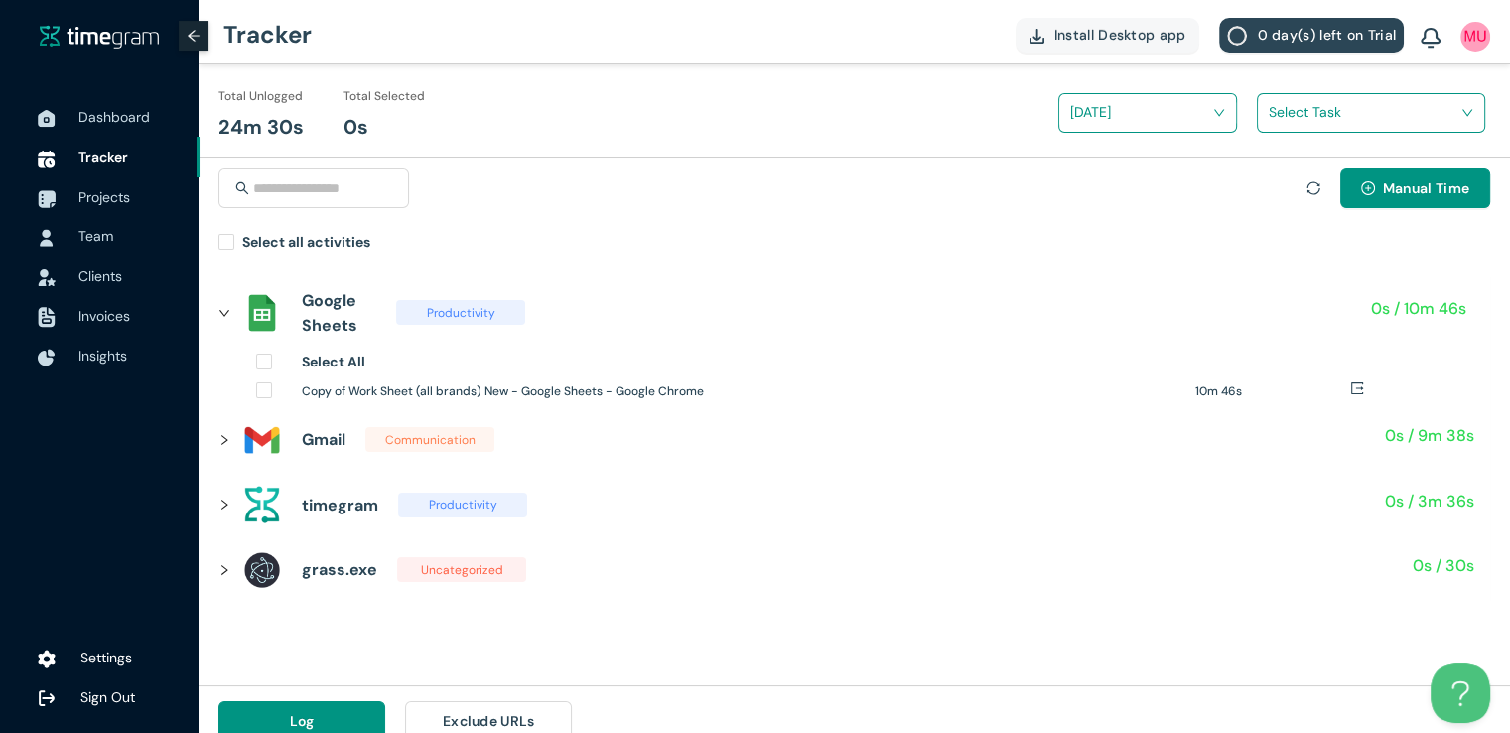
click at [1346, 116] on input "search" at bounding box center [1364, 112] width 191 height 30
click at [1270, 189] on div "Weekly Work Schedule and content Planning" at bounding box center [1371, 186] width 226 height 32
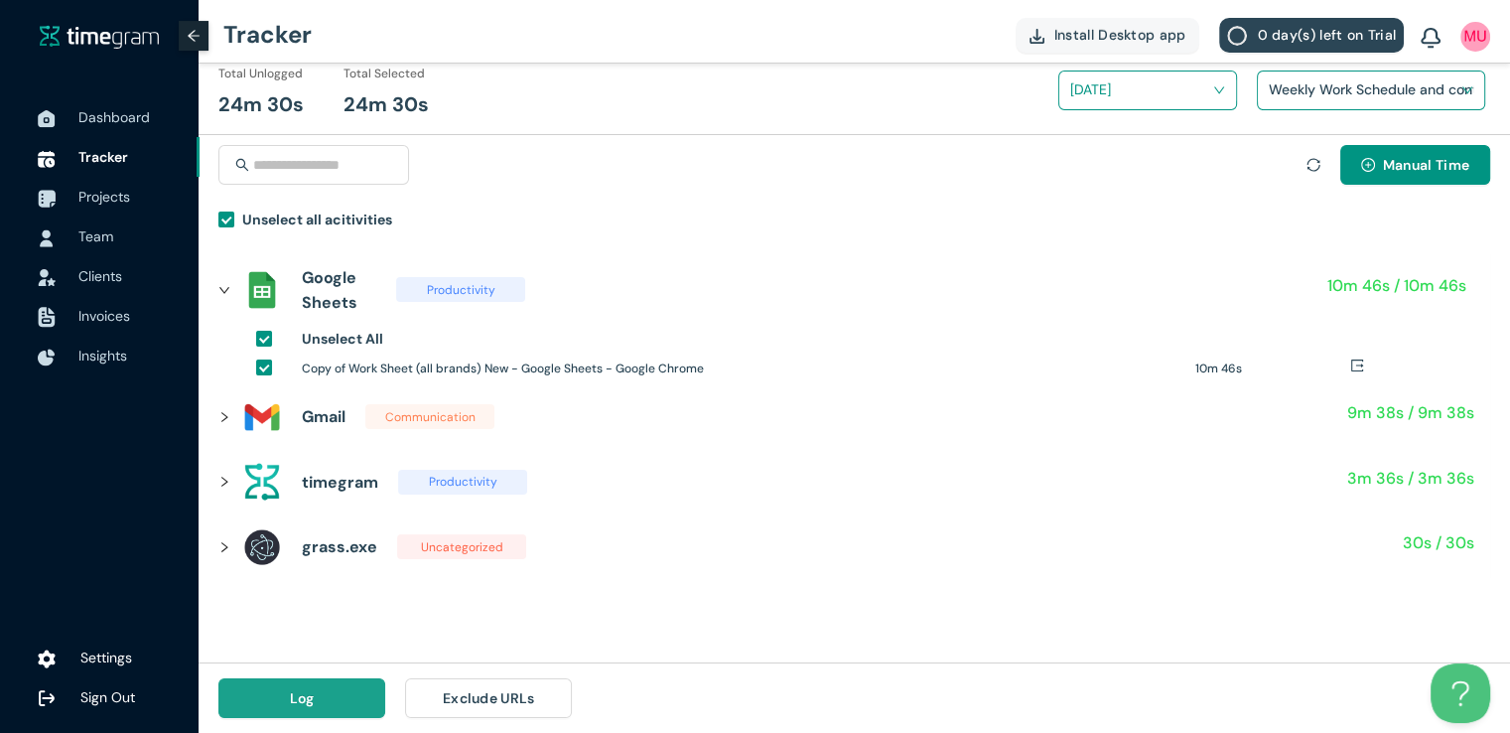
click at [331, 696] on button "Log" at bounding box center [301, 698] width 167 height 40
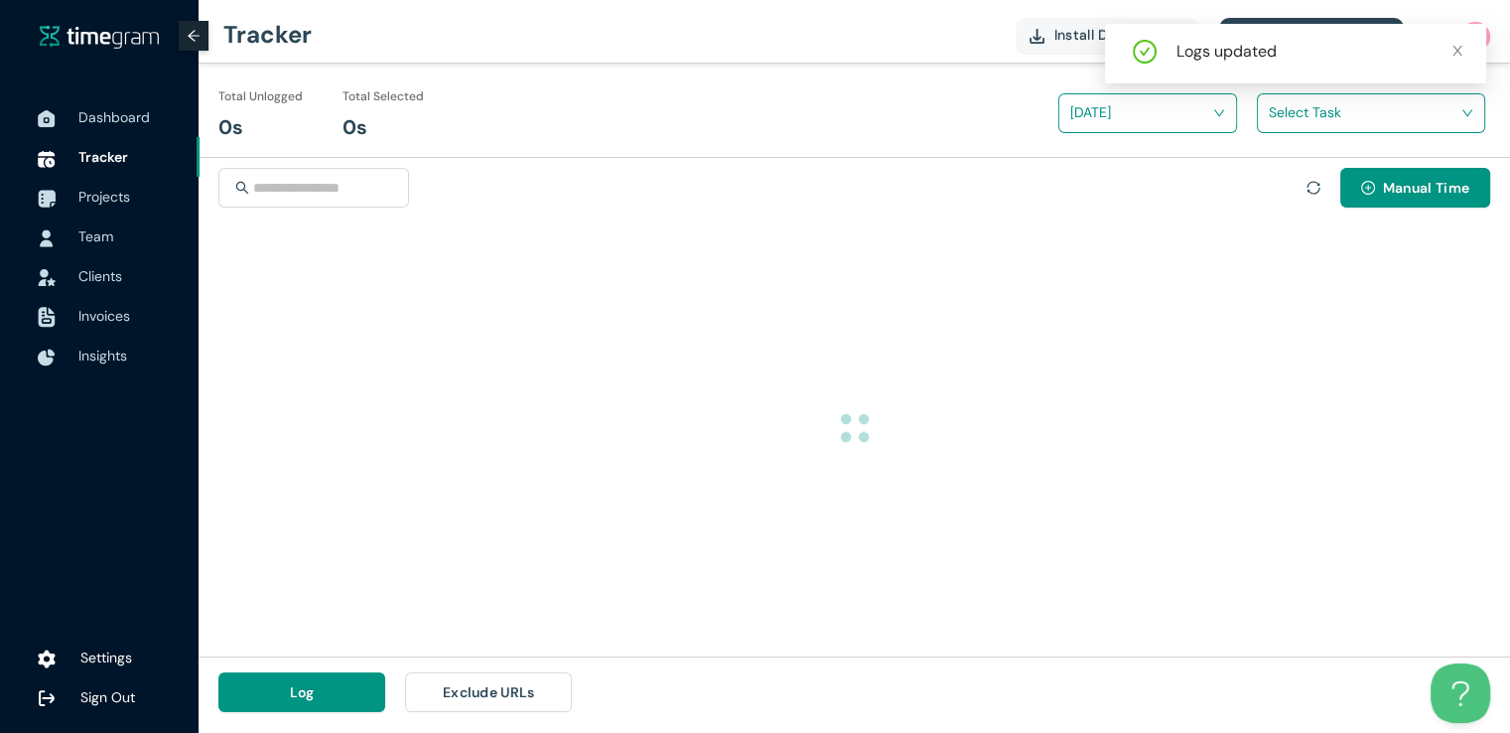
scroll to position [0, 0]
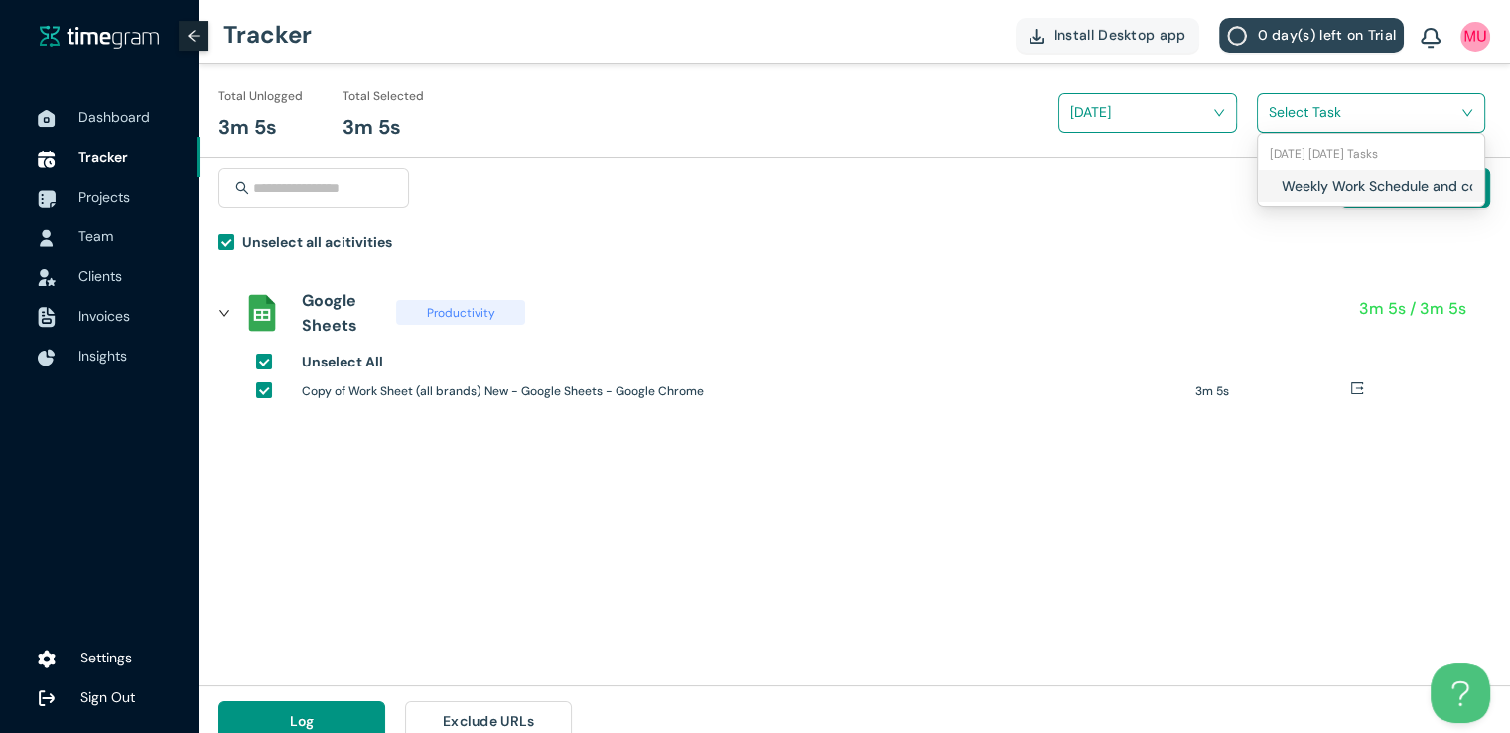
click at [1284, 118] on input "search" at bounding box center [1364, 112] width 191 height 30
click at [1270, 195] on div "Weekly Work Schedule and content Planning" at bounding box center [1371, 186] width 226 height 32
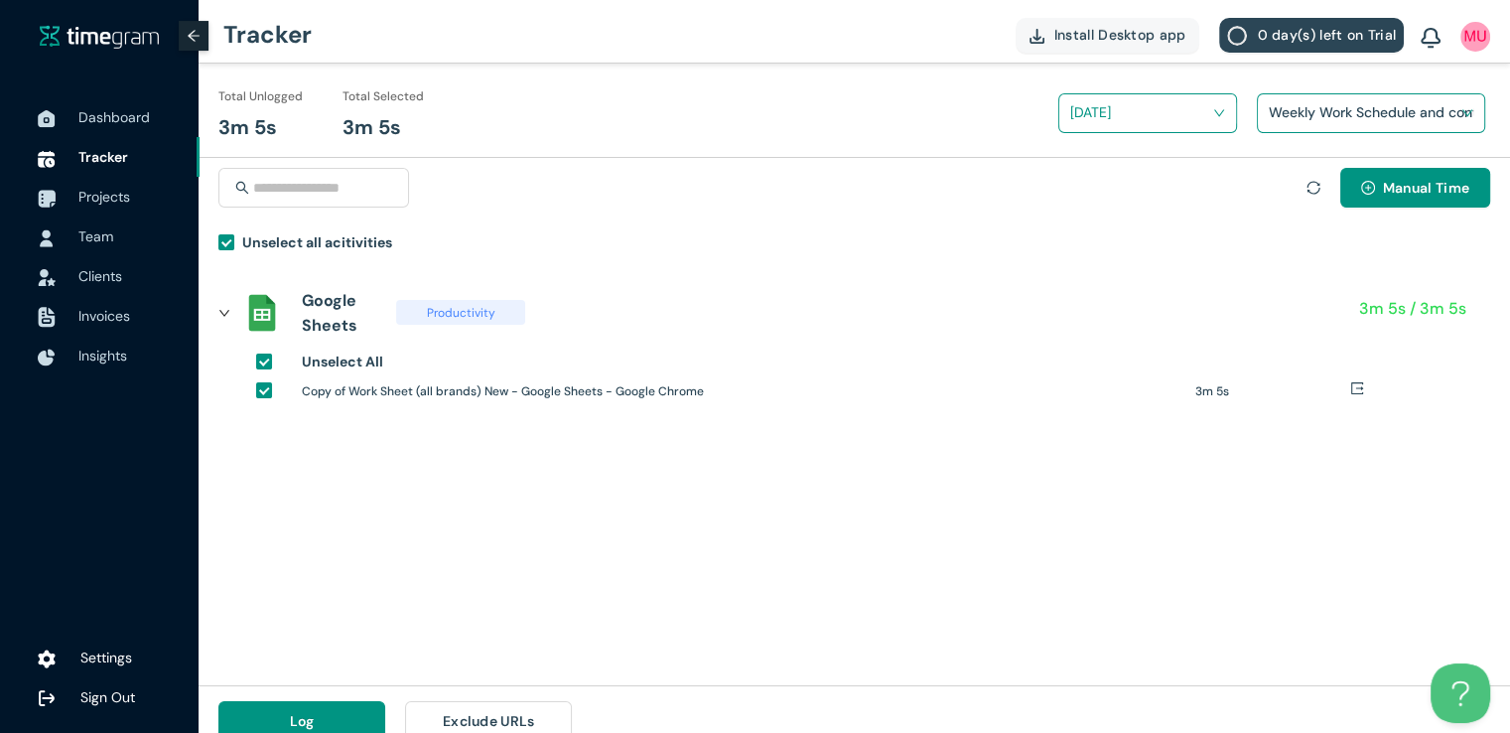
scroll to position [23, 0]
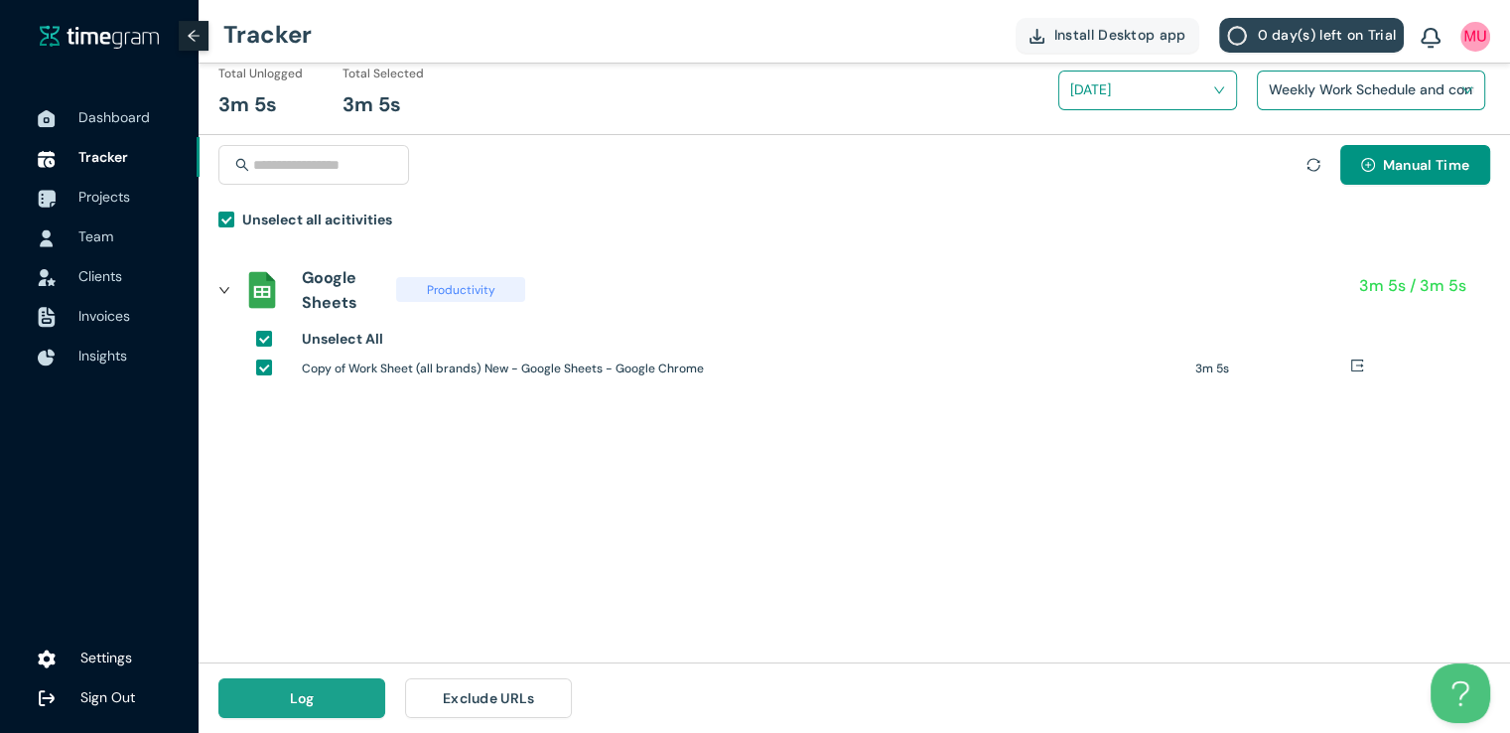
click at [327, 699] on button "Log" at bounding box center [301, 698] width 167 height 40
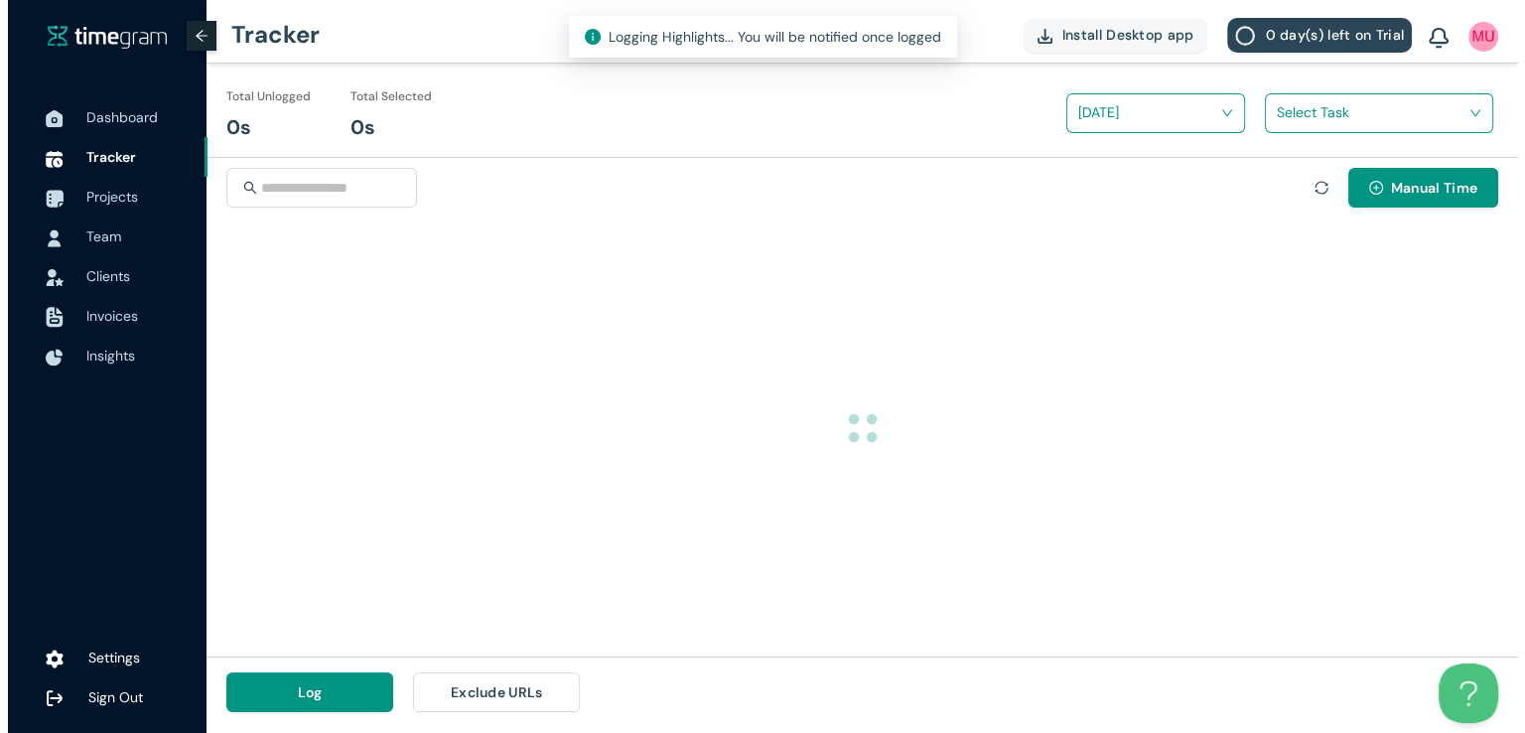
scroll to position [0, 0]
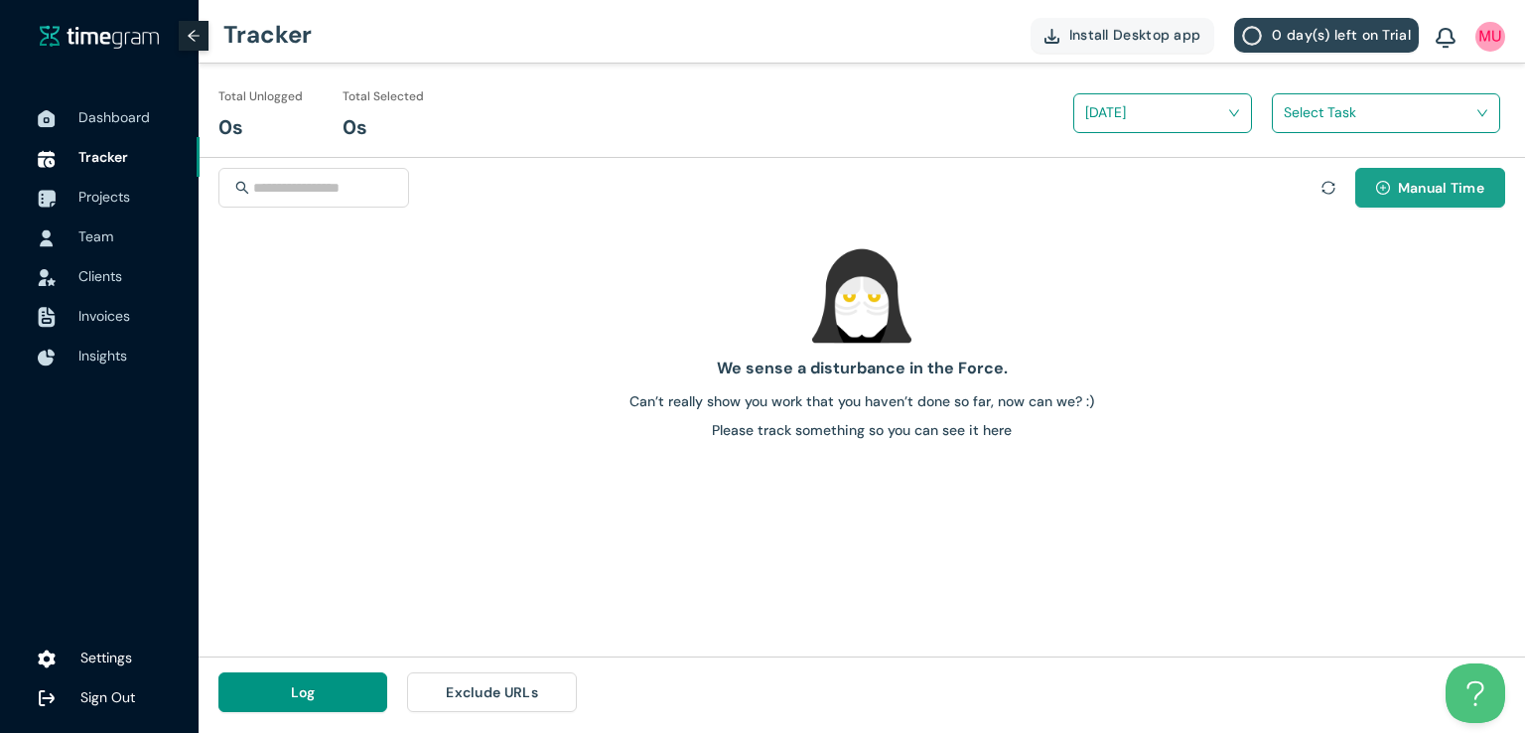
click at [1412, 185] on span "Manual Time" at bounding box center [1441, 188] width 86 height 22
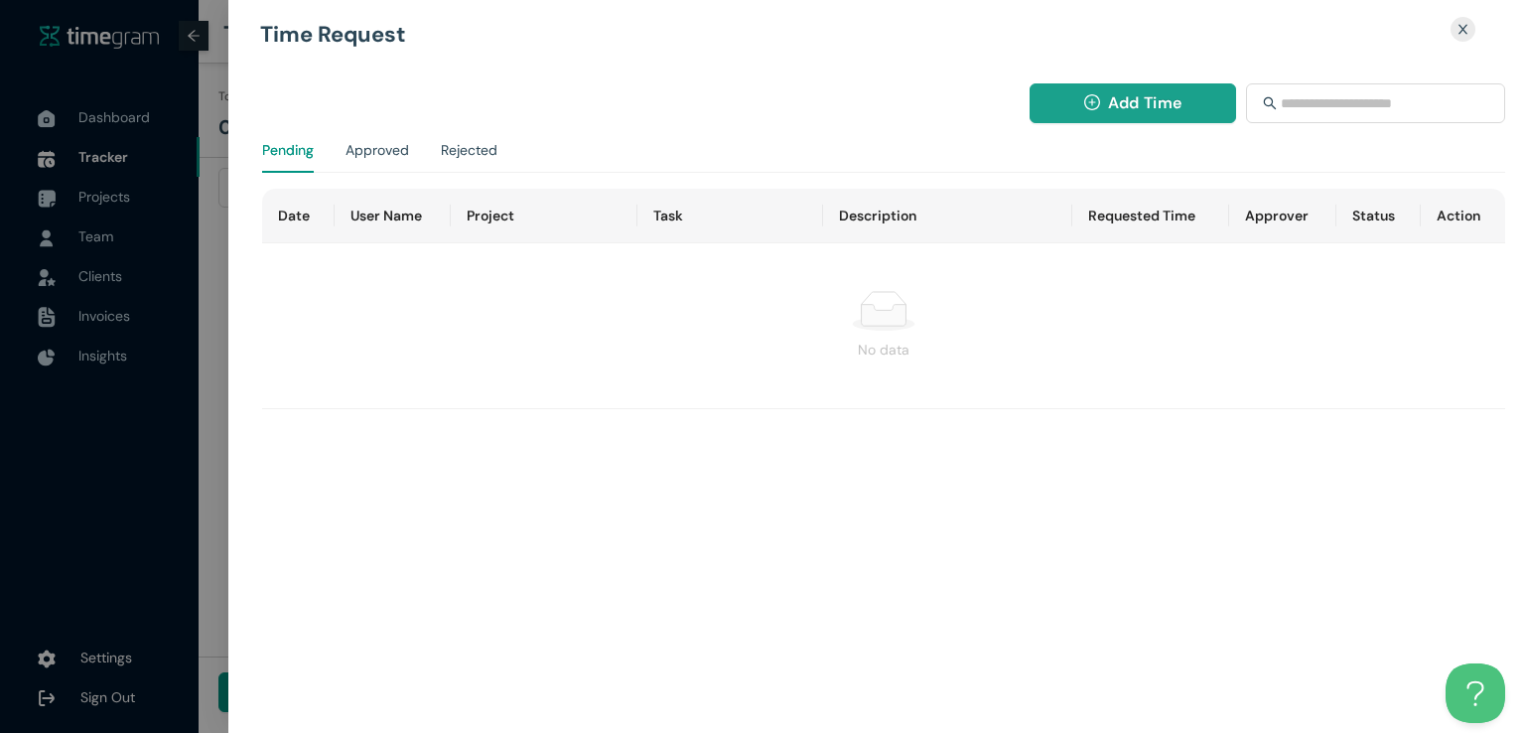
click at [1105, 106] on button "Add Time" at bounding box center [1134, 103] width 208 height 40
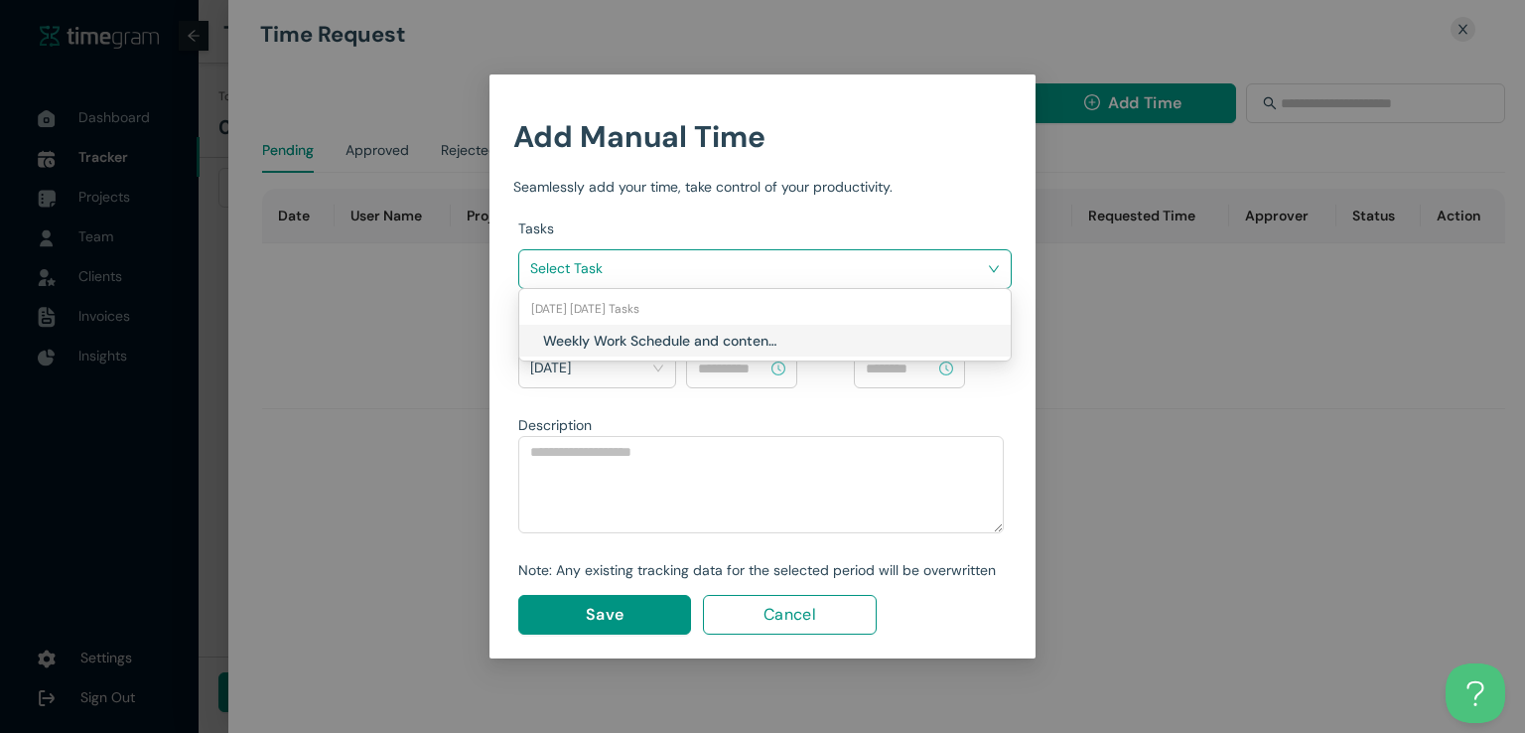
click at [886, 259] on input "search" at bounding box center [758, 268] width 456 height 30
click at [755, 343] on h1 "Weekly Work Schedule and content Planning" at bounding box center [659, 341] width 233 height 22
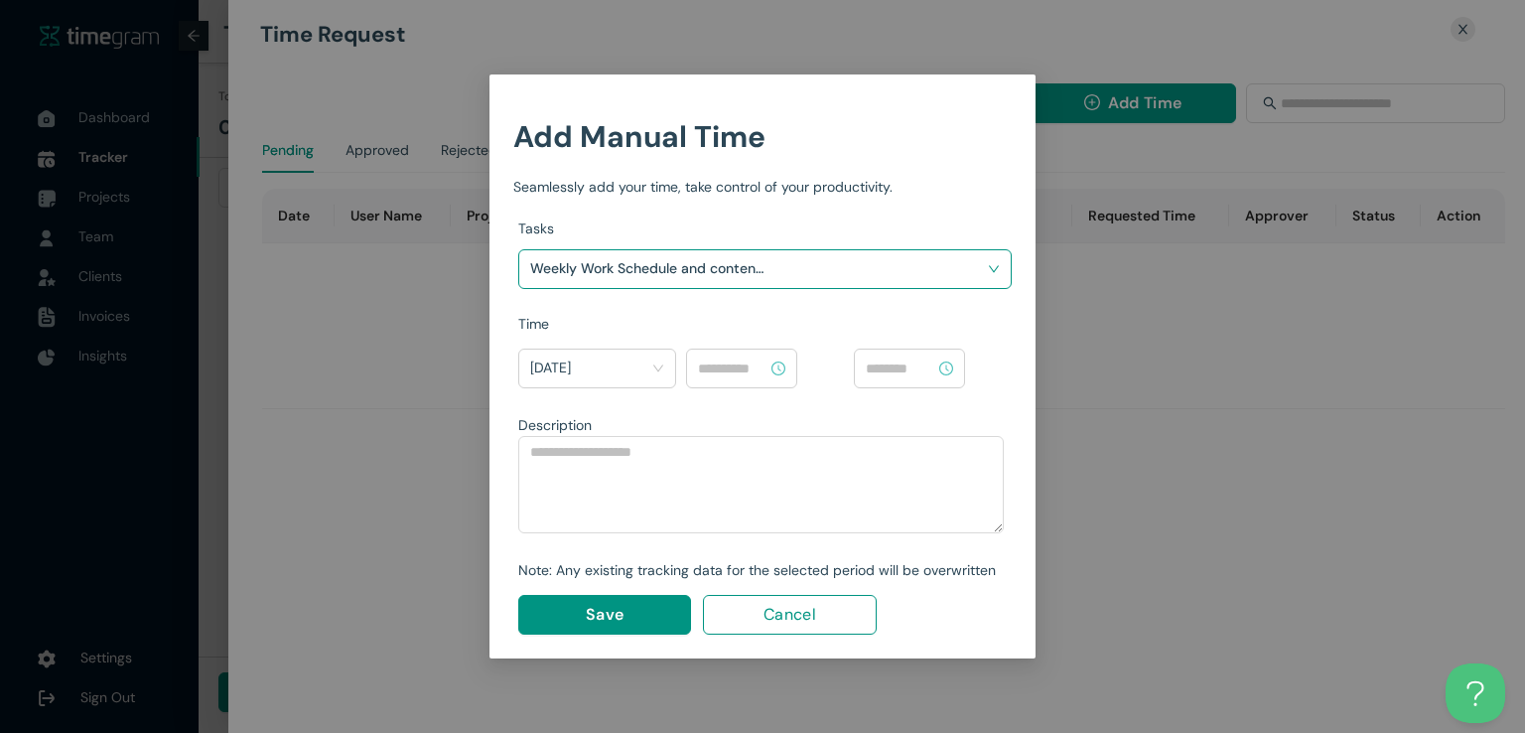
click at [736, 380] on div at bounding box center [741, 368] width 111 height 40
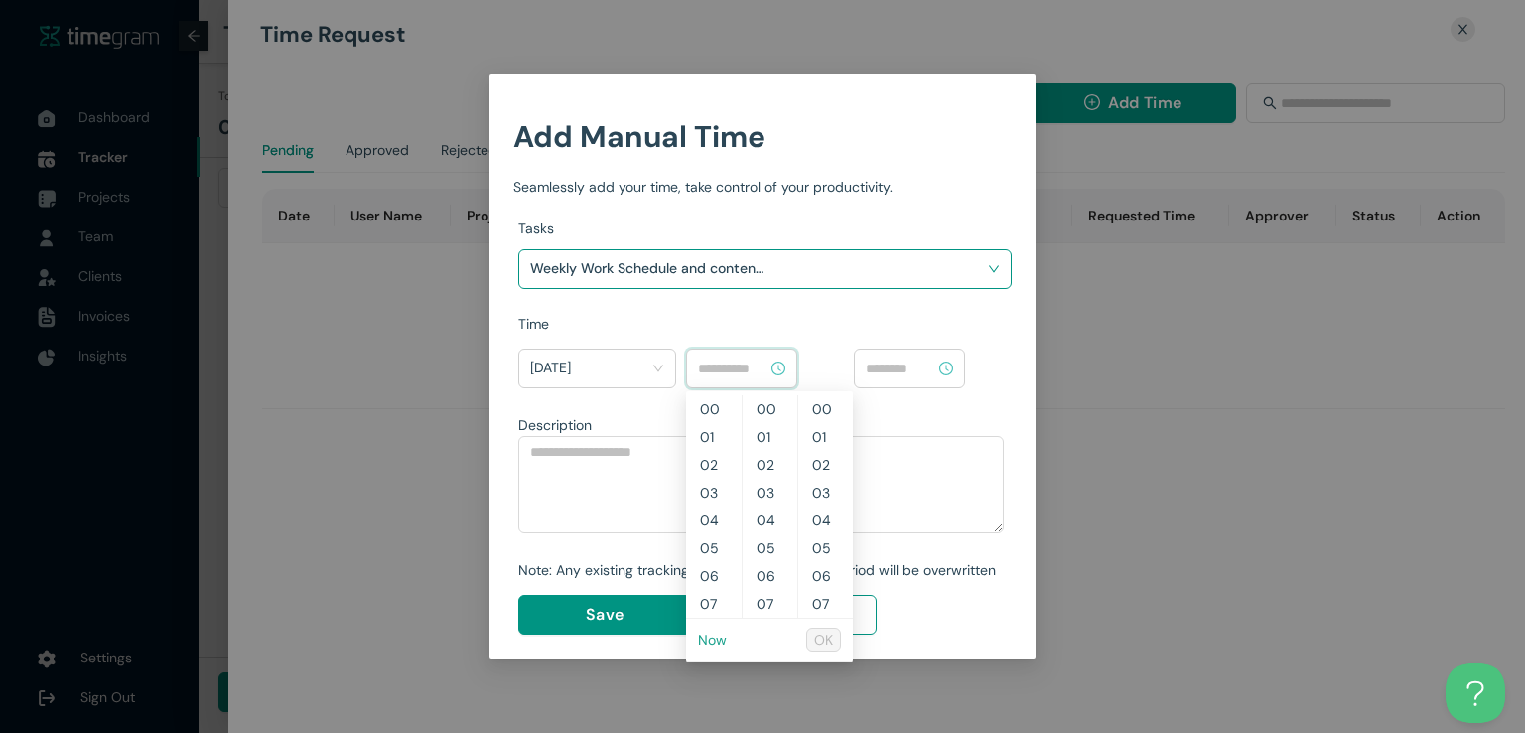
click at [710, 635] on link "Now" at bounding box center [712, 639] width 29 height 18
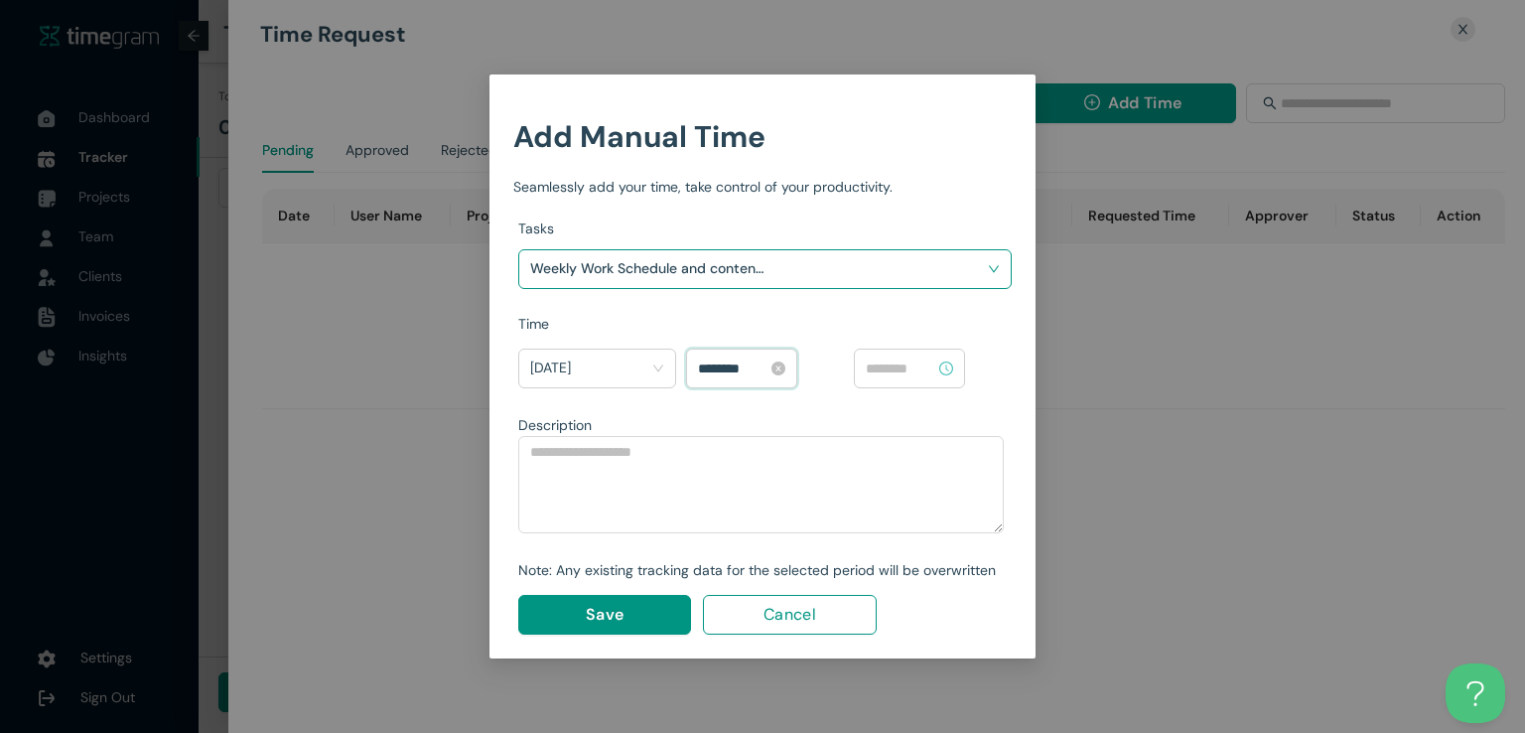
click at [710, 364] on input "********" at bounding box center [732, 368] width 69 height 22
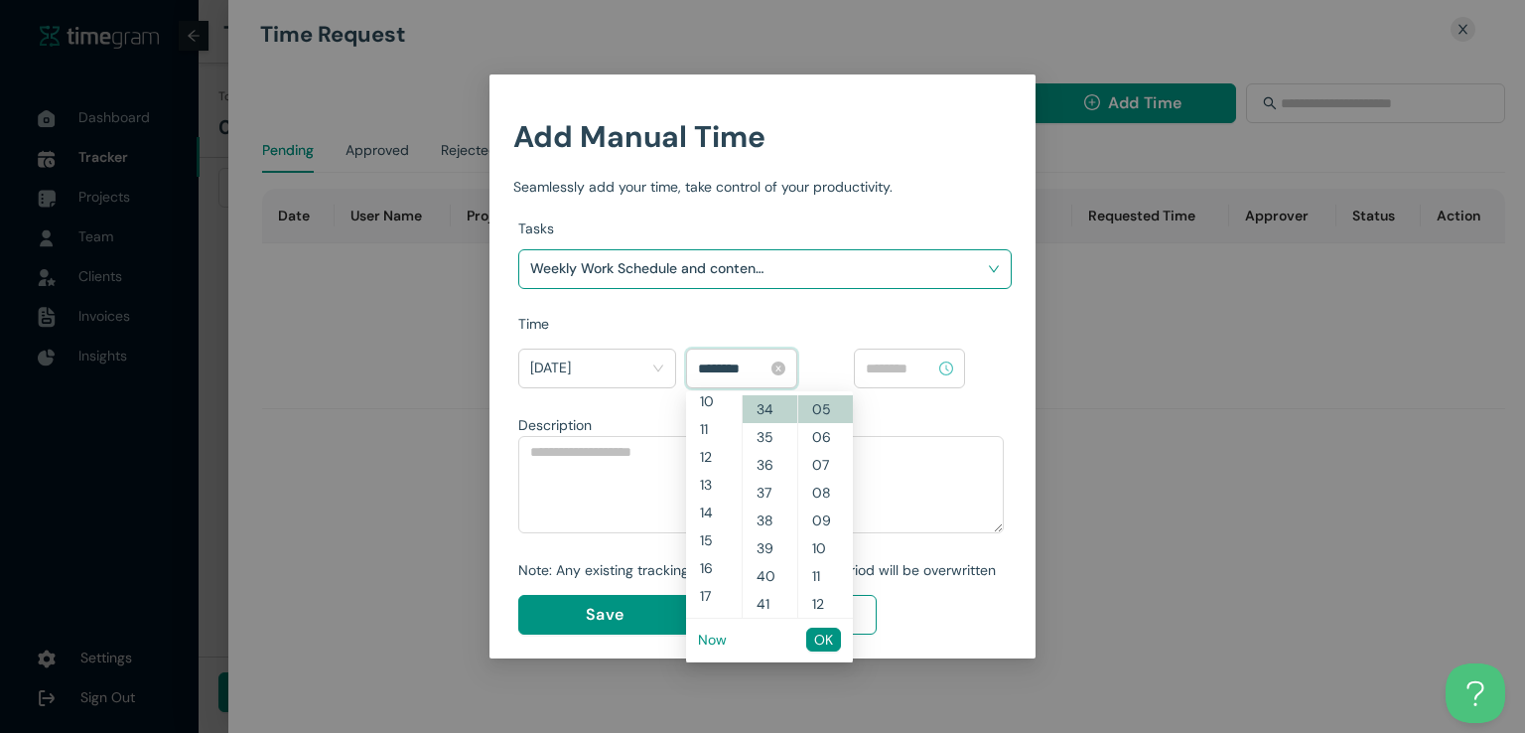
scroll to position [250, 0]
click at [827, 643] on span "OK" at bounding box center [823, 639] width 19 height 22
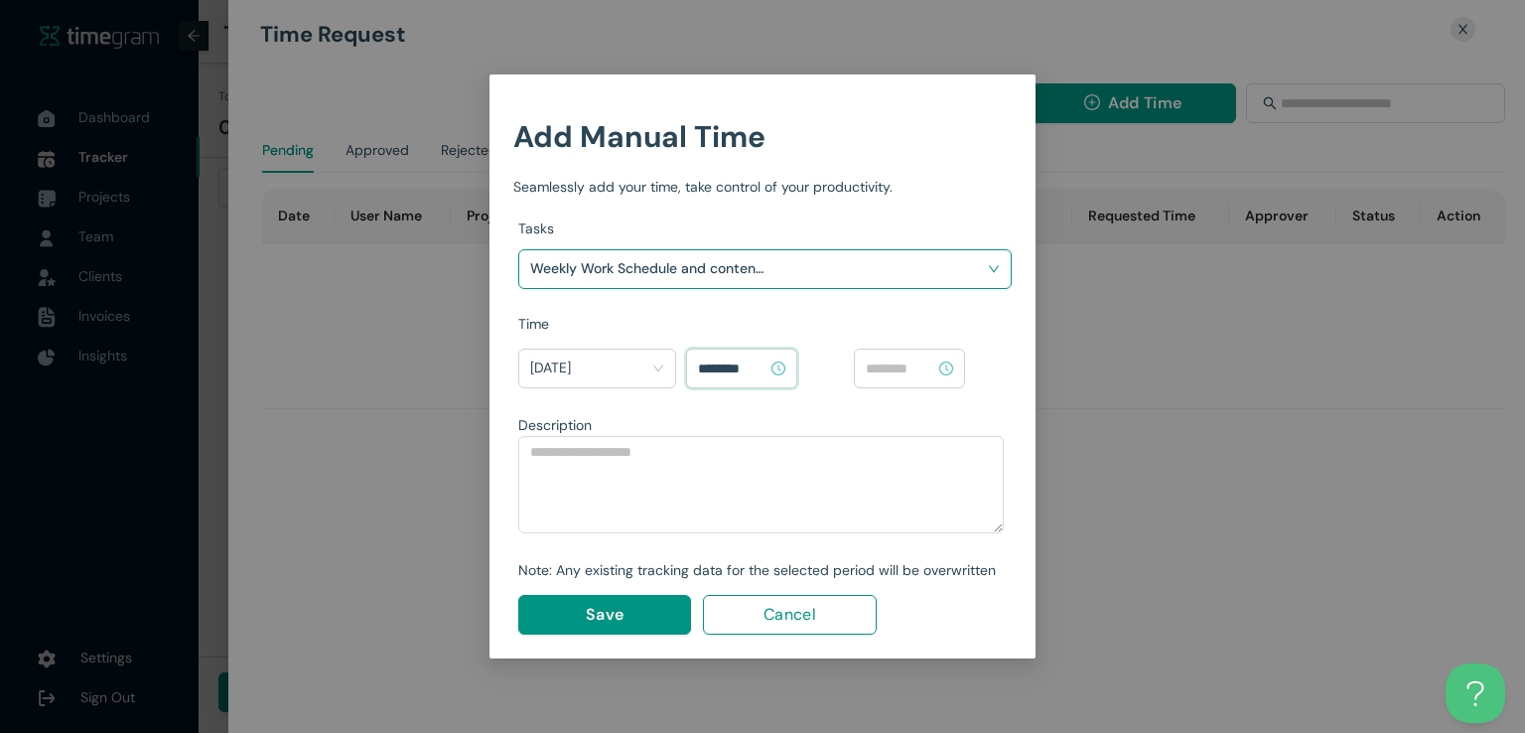
type input "********"
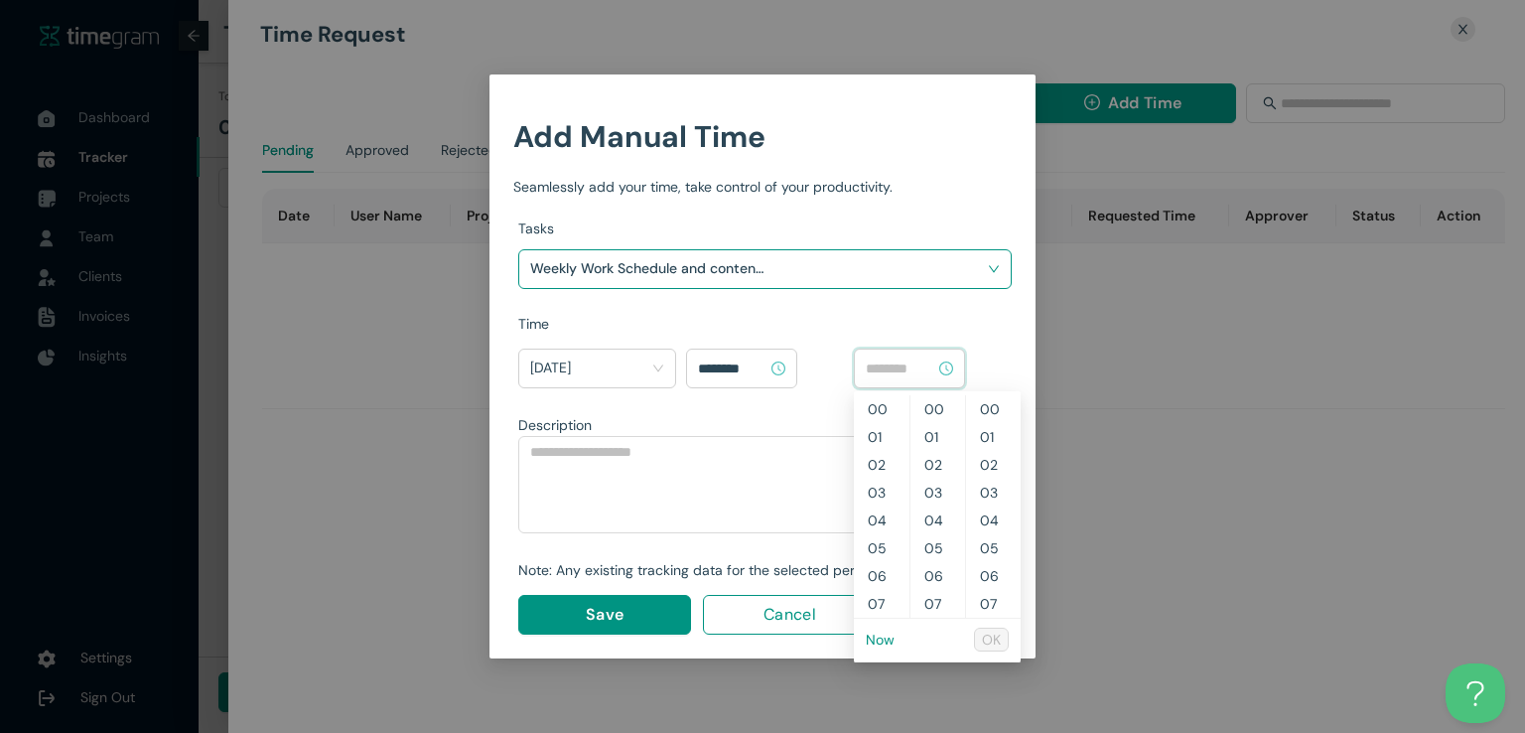
click at [905, 369] on input at bounding box center [900, 368] width 69 height 22
click at [882, 640] on link "Now" at bounding box center [880, 639] width 29 height 18
type input "********"
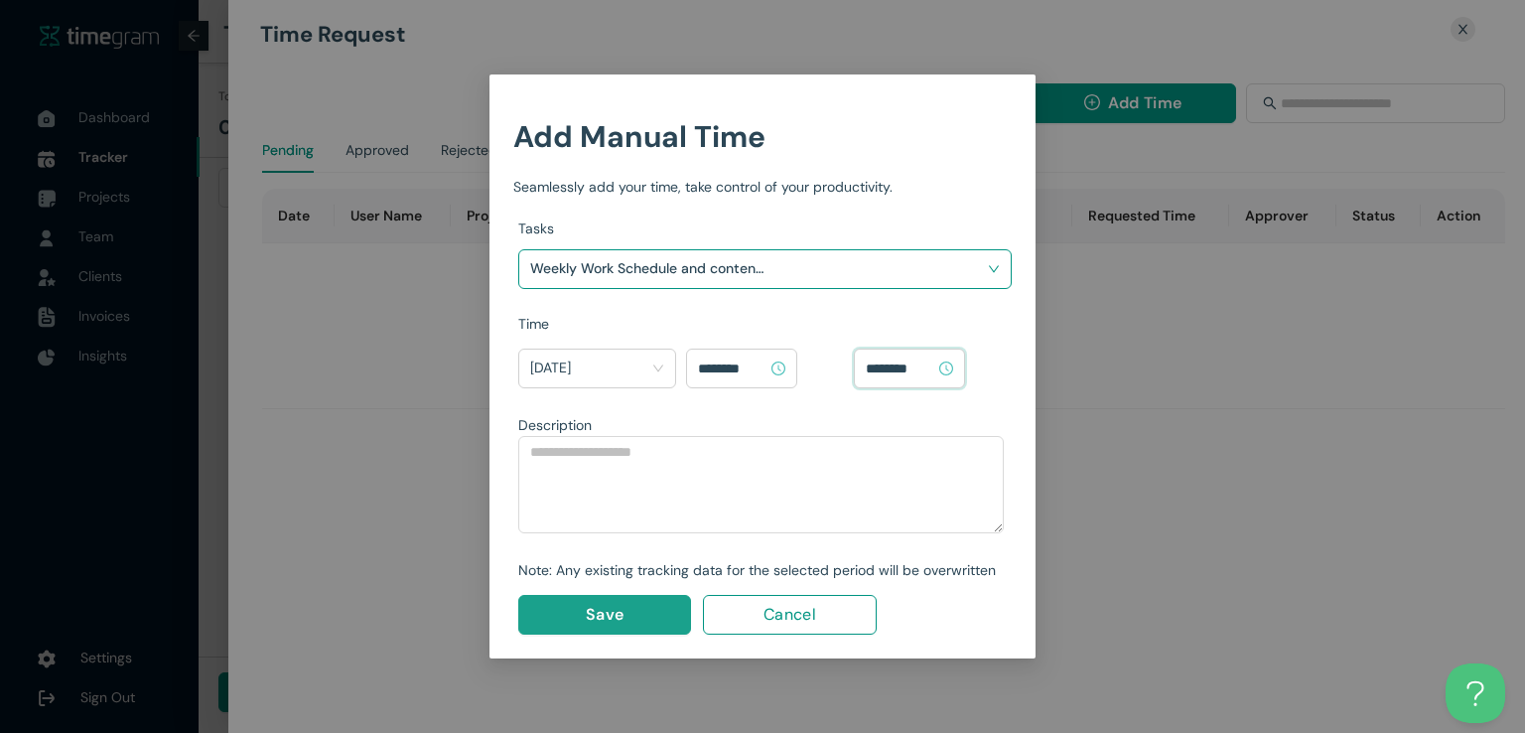
click at [639, 614] on button "Save" at bounding box center [604, 615] width 173 height 40
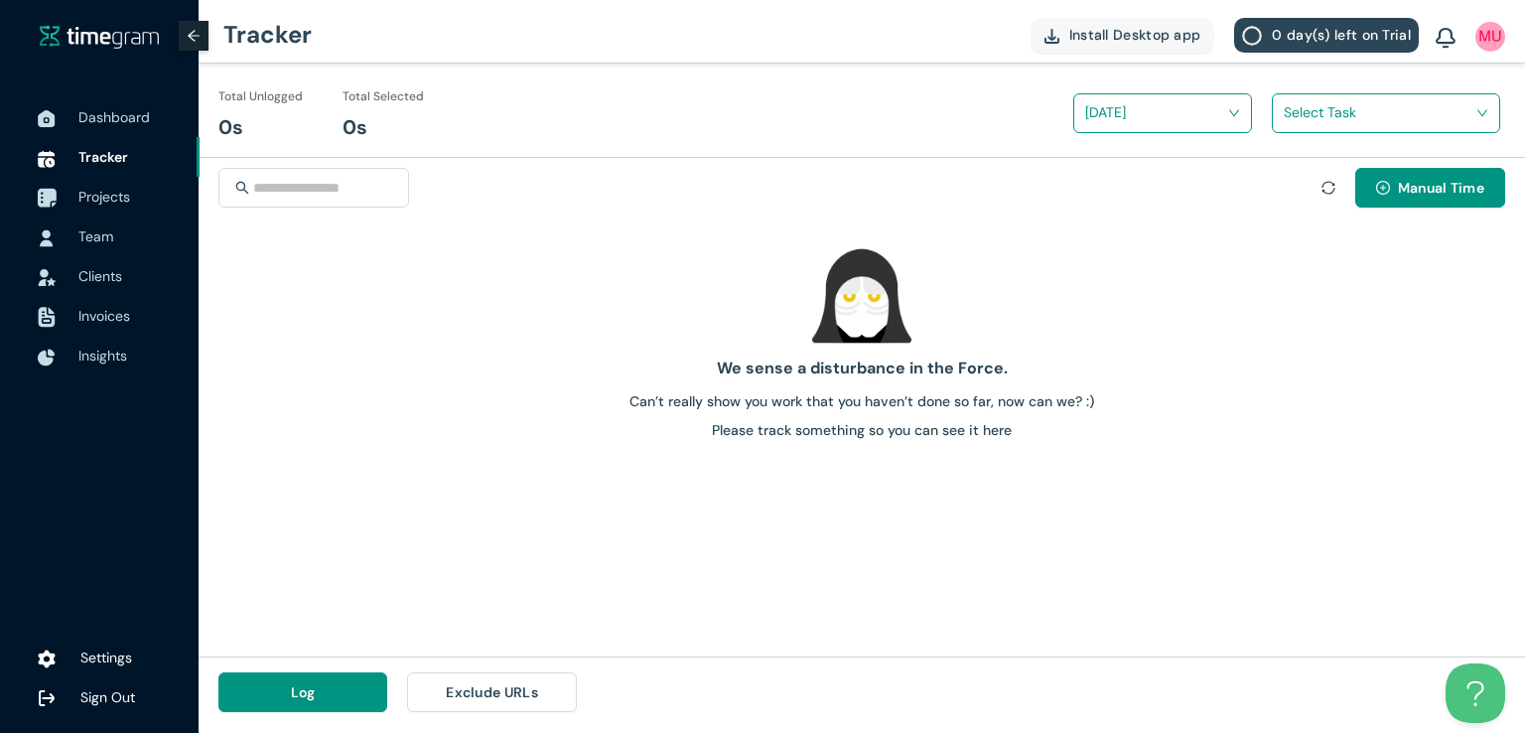
click at [87, 196] on span "Projects" at bounding box center [104, 197] width 52 height 18
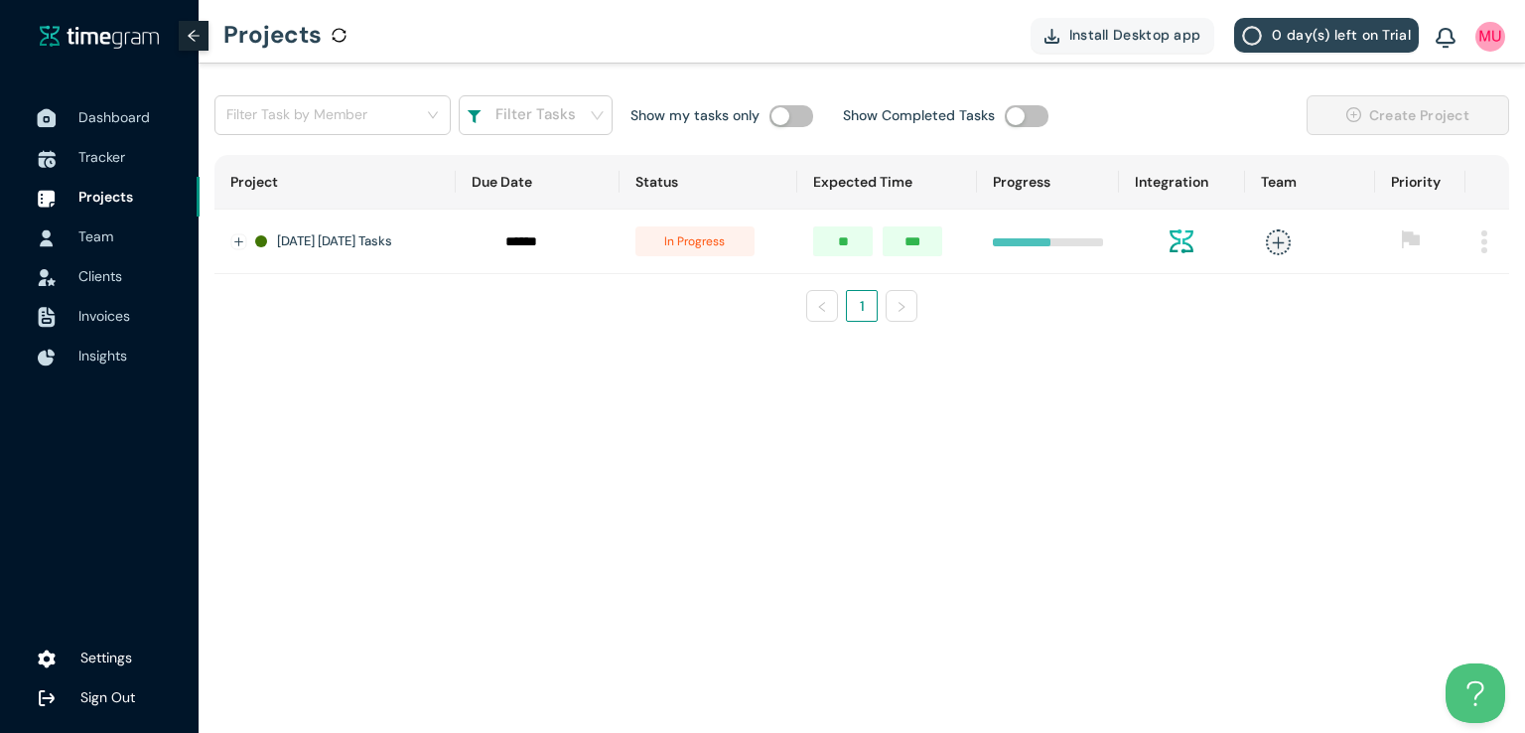
click at [125, 112] on span "Dashboard" at bounding box center [113, 117] width 71 height 18
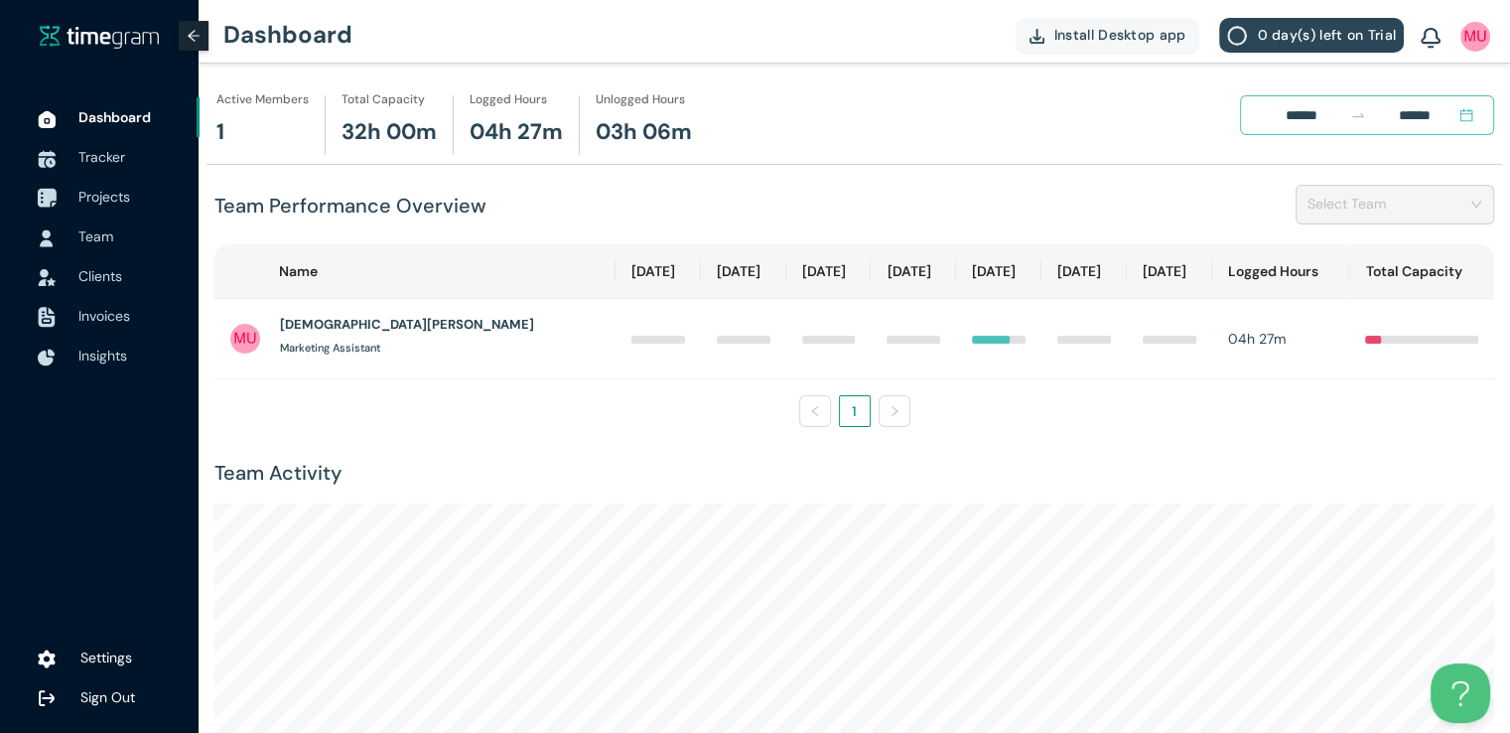
click at [115, 199] on span "Projects" at bounding box center [104, 197] width 52 height 18
